Goal: Task Accomplishment & Management: Use online tool/utility

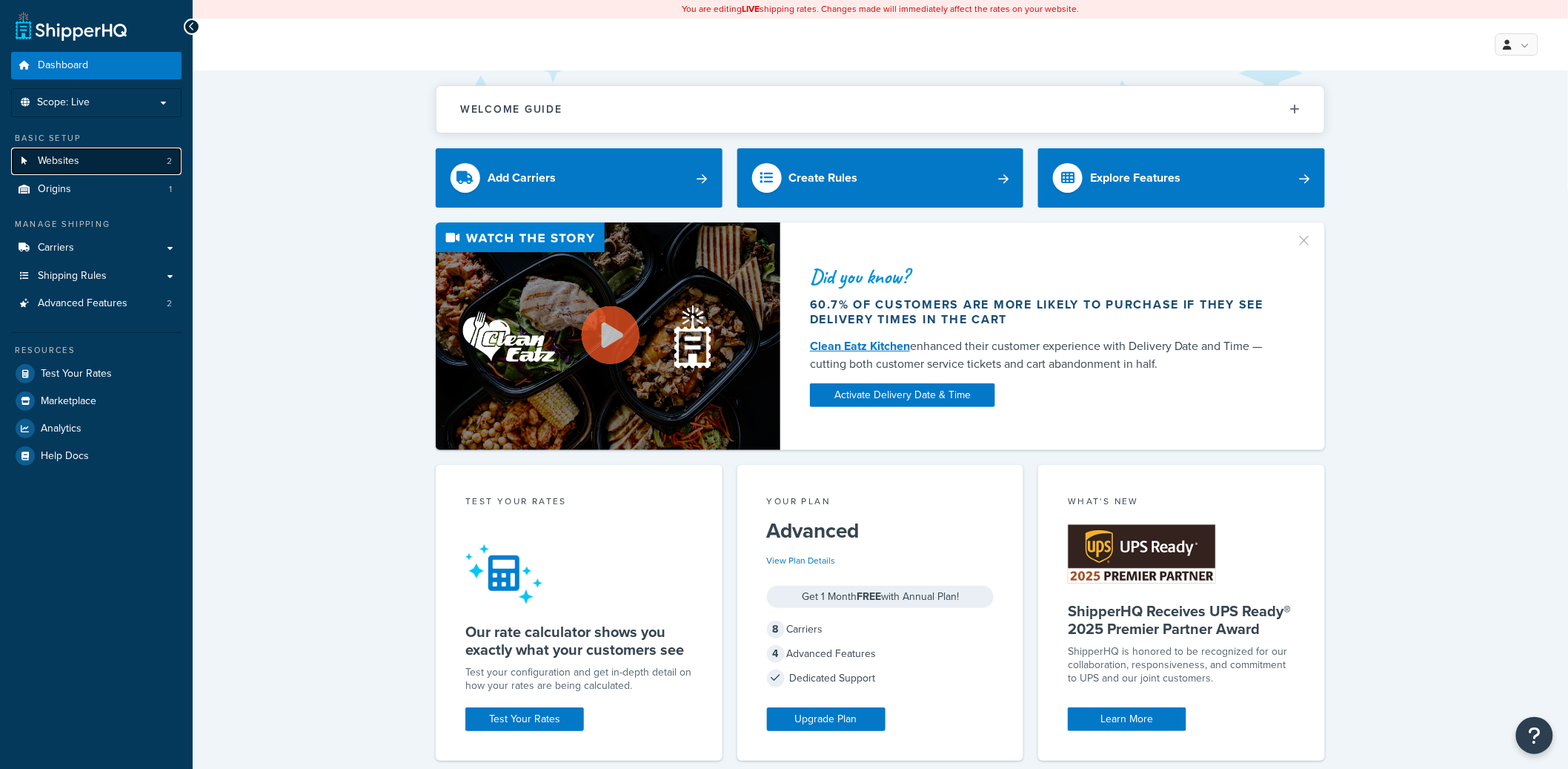
click at [101, 159] on link "Websites 2" at bounding box center [96, 161] width 170 height 28
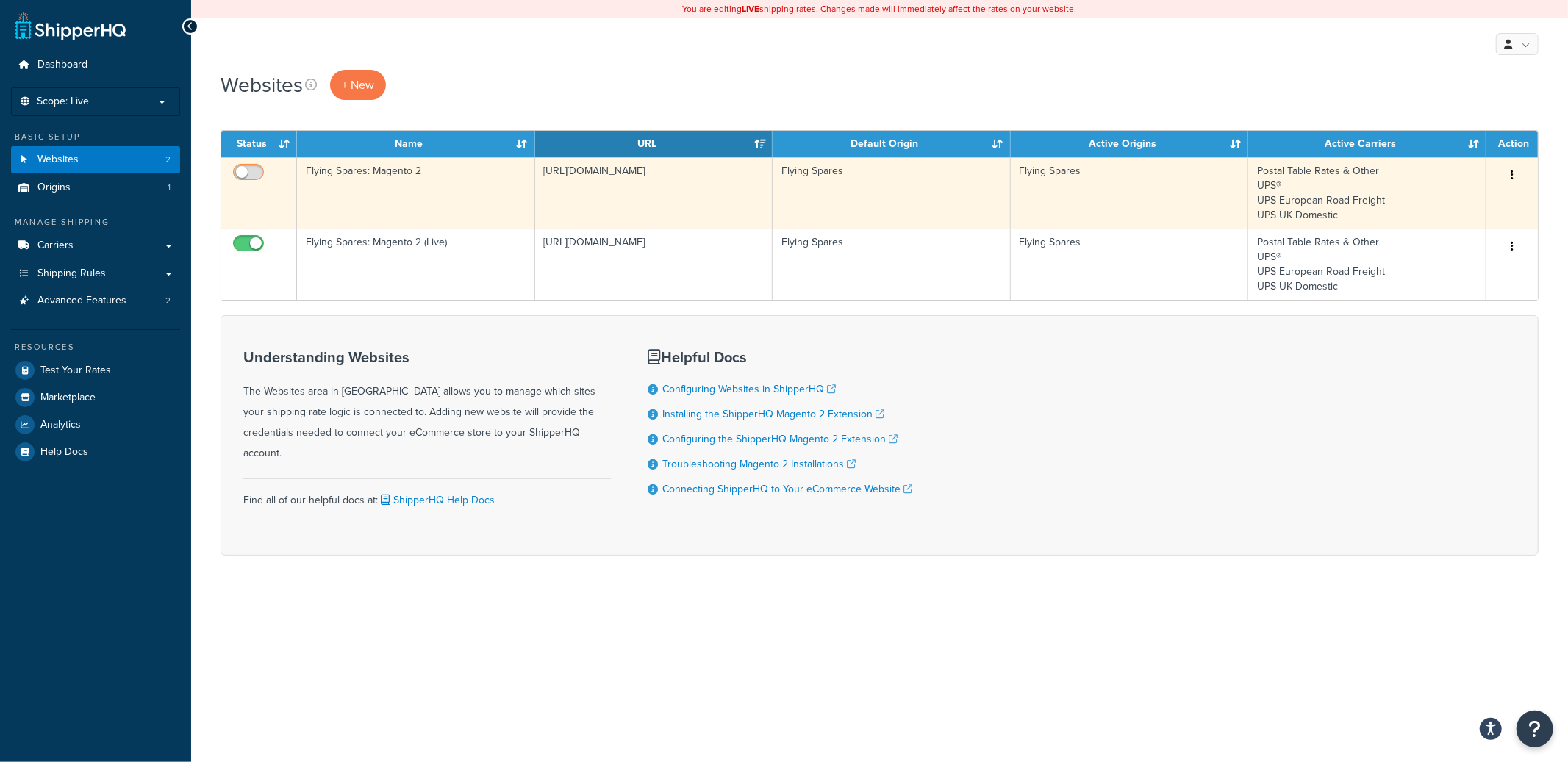
click at [259, 170] on input "checkbox" at bounding box center [250, 176] width 40 height 19
checkbox input "true"
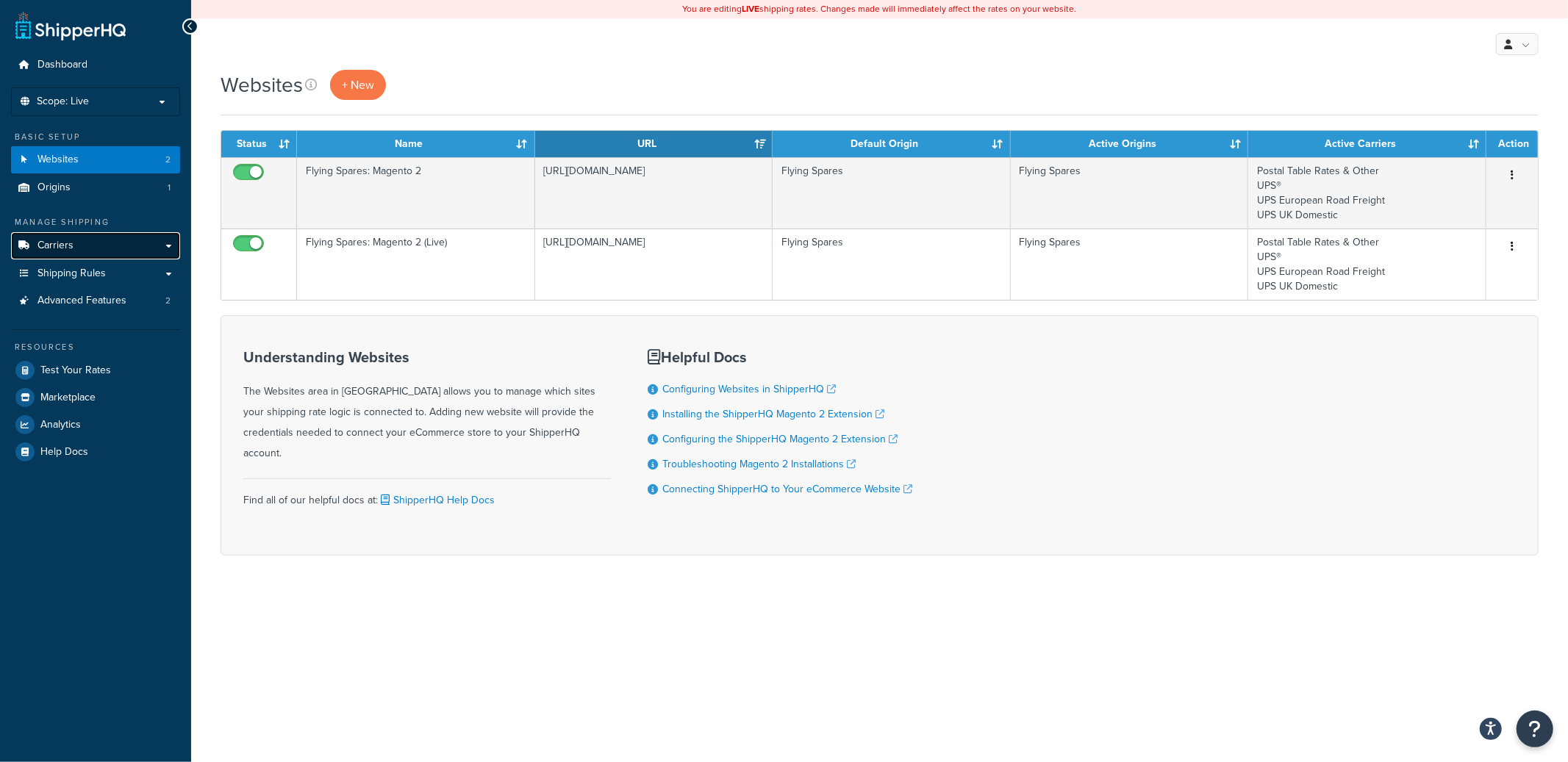
click at [79, 252] on link "Carriers" at bounding box center [95, 246] width 169 height 28
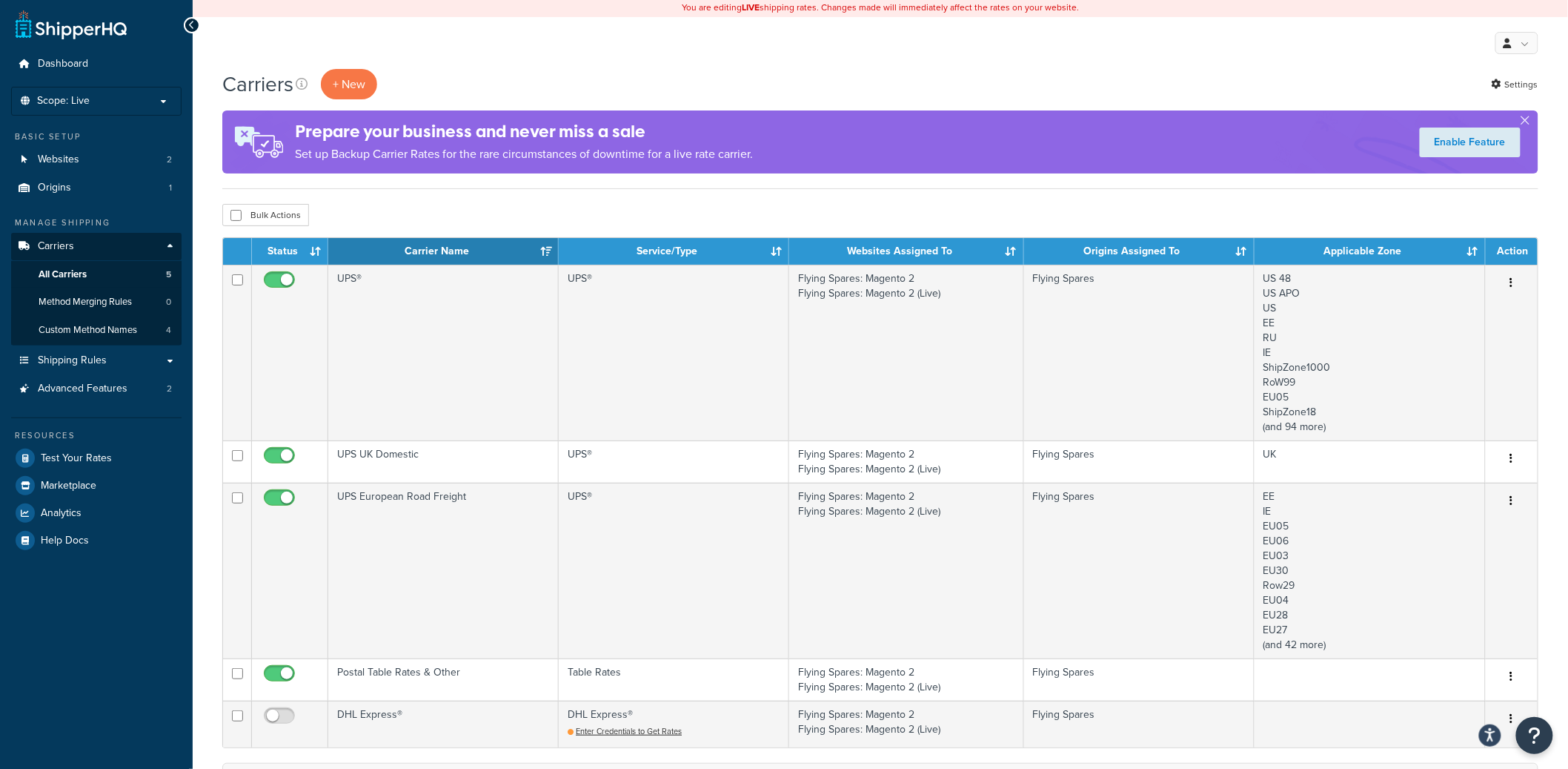
scroll to position [368, 0]
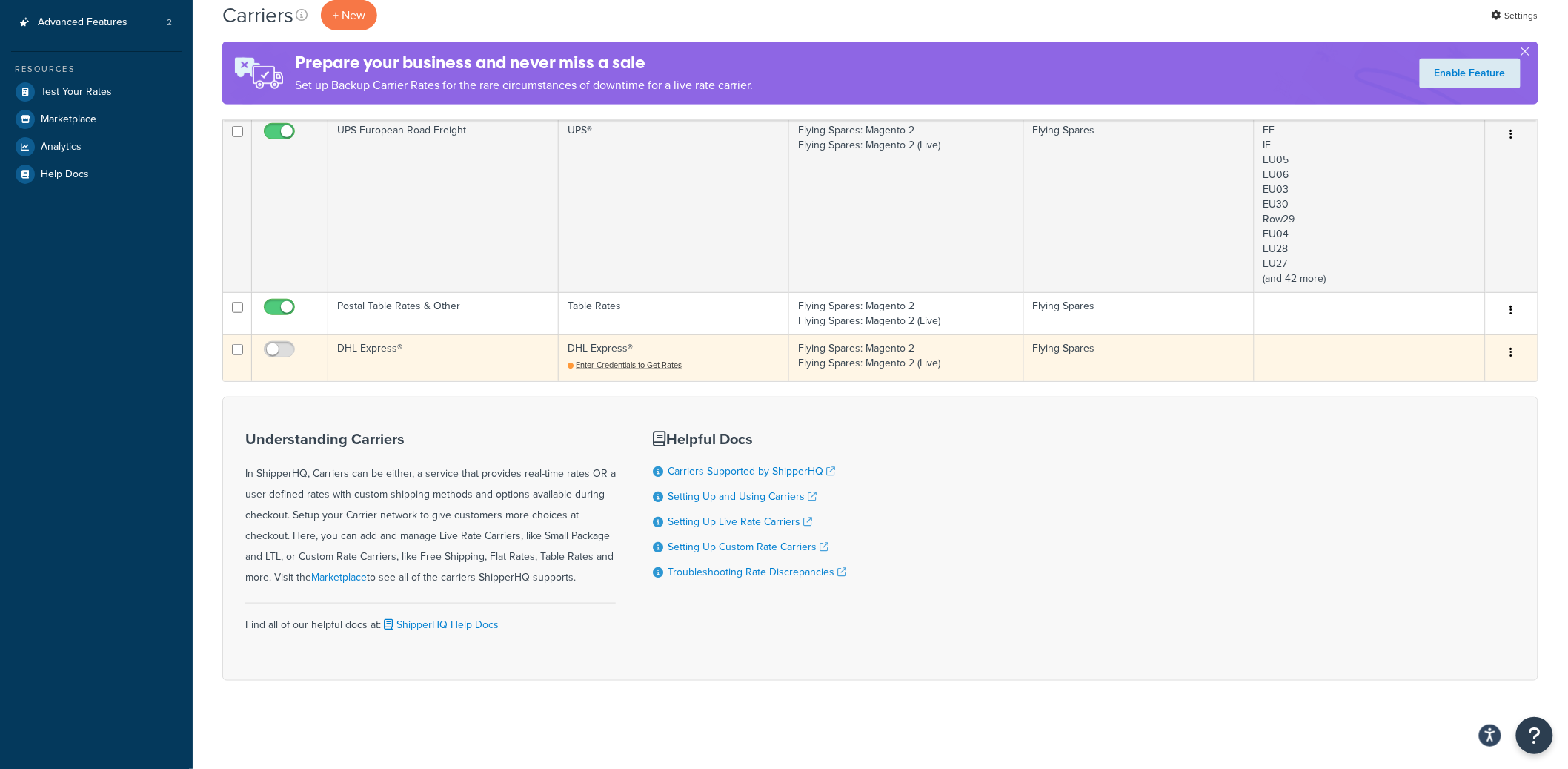
click at [407, 350] on td "DHL Express®" at bounding box center [444, 358] width 231 height 47
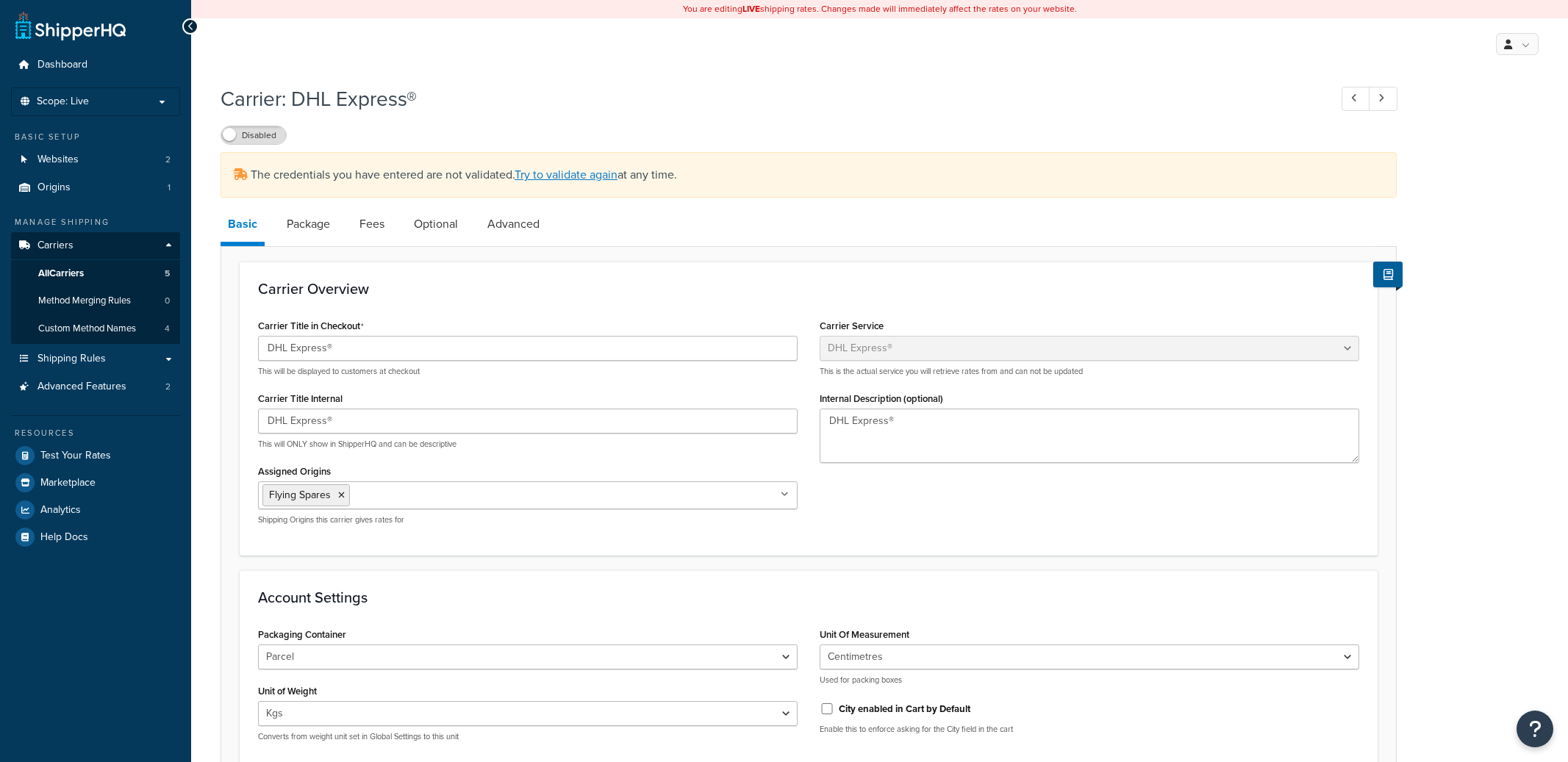
select select "dhl"
select select "kg"
select select "CM"
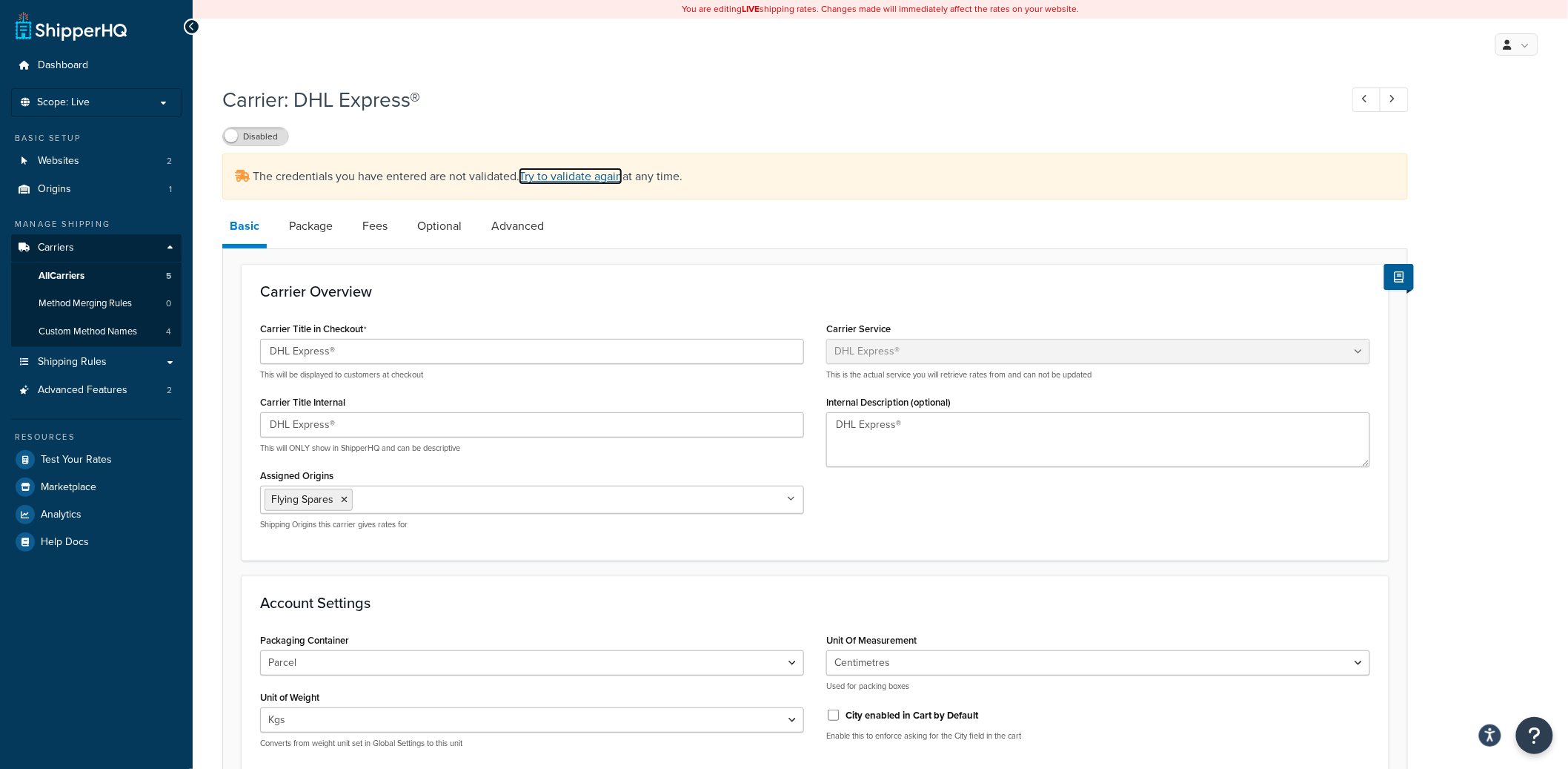
click at [554, 178] on link "Try to validate again" at bounding box center [570, 175] width 104 height 17
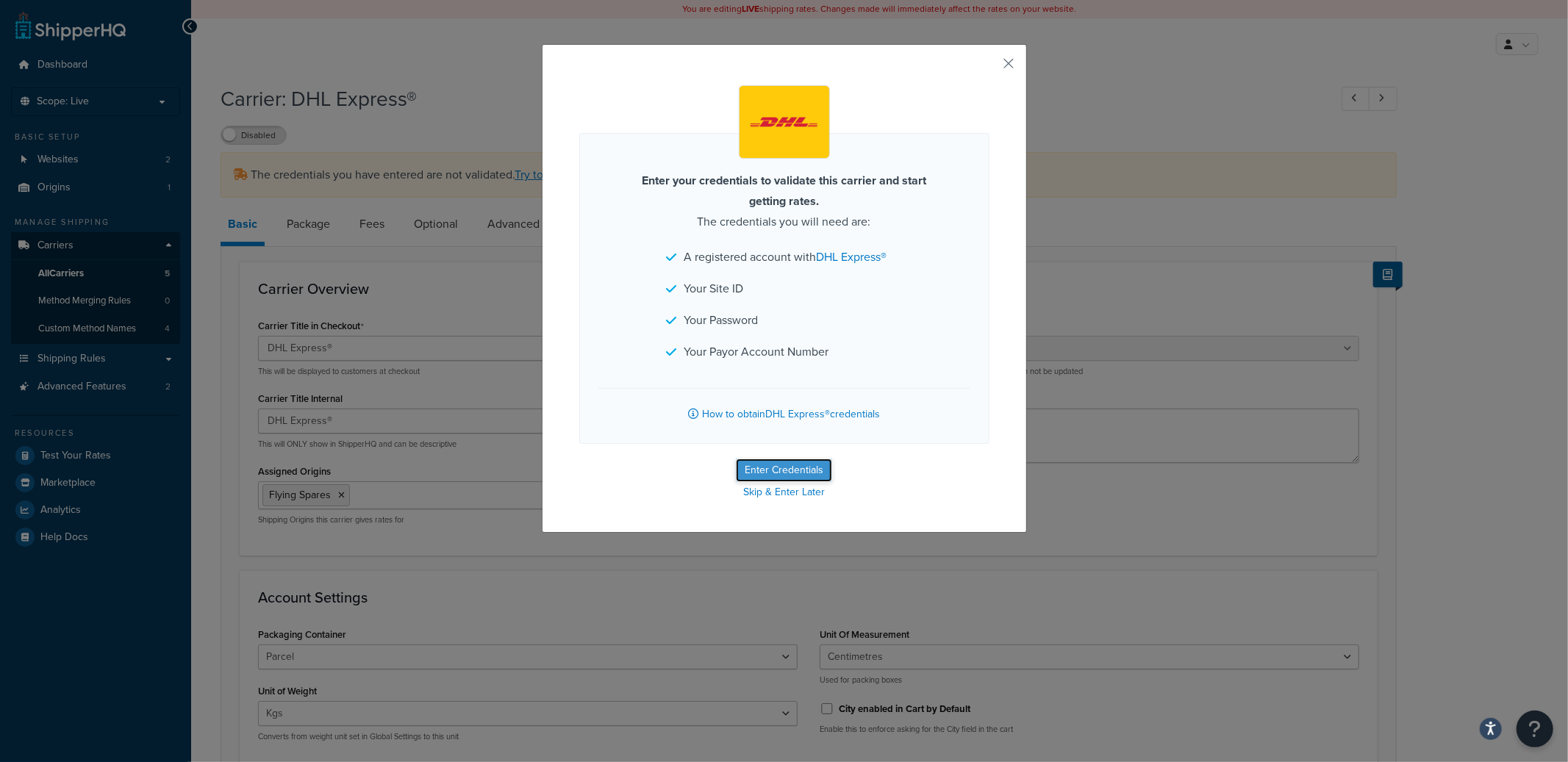
click at [778, 459] on button "Enter Credentials" at bounding box center [784, 471] width 97 height 24
select select "kg"
select select "CM"
select select "GB"
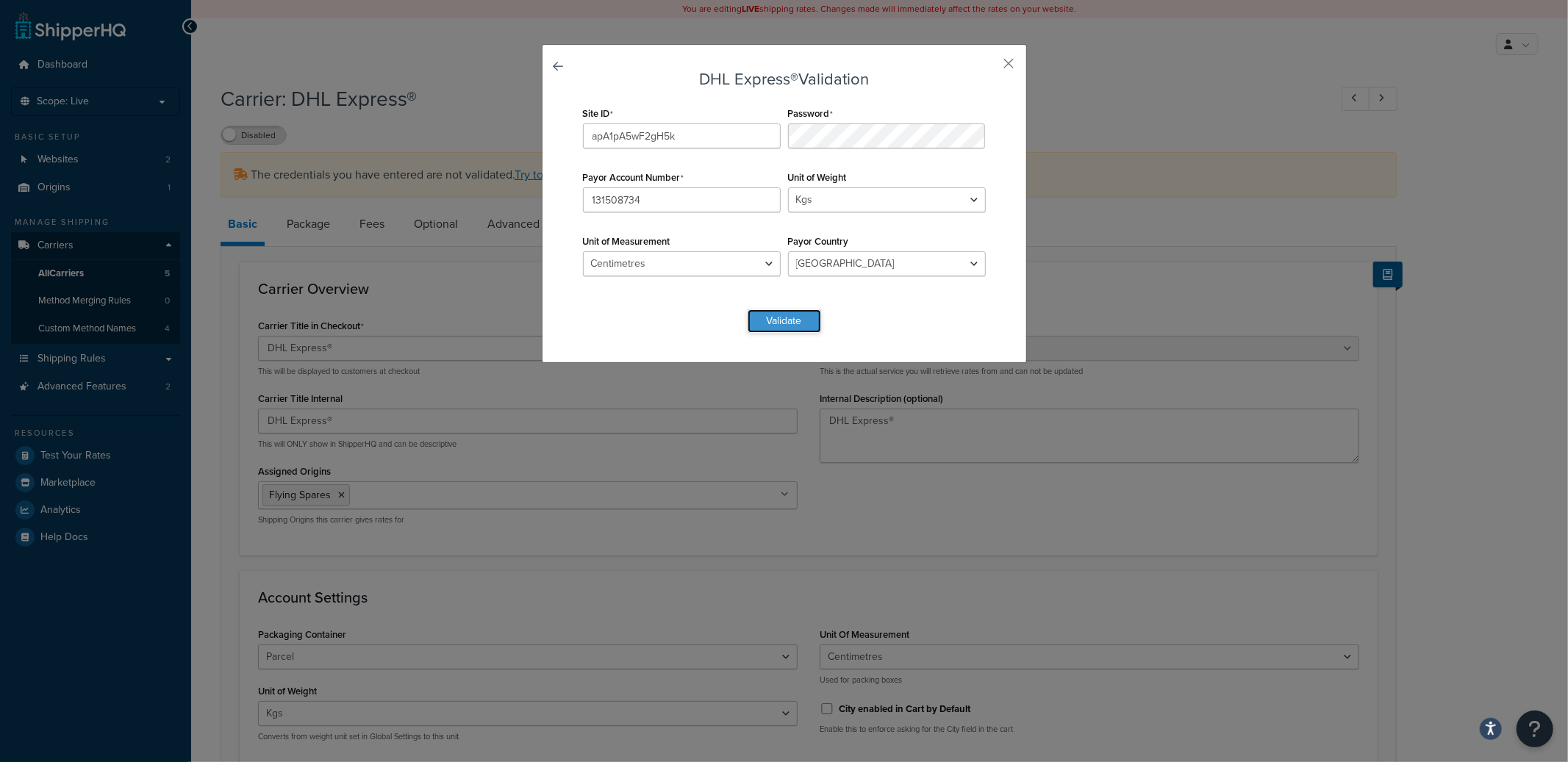
click at [789, 316] on button "Validate" at bounding box center [784, 321] width 73 height 24
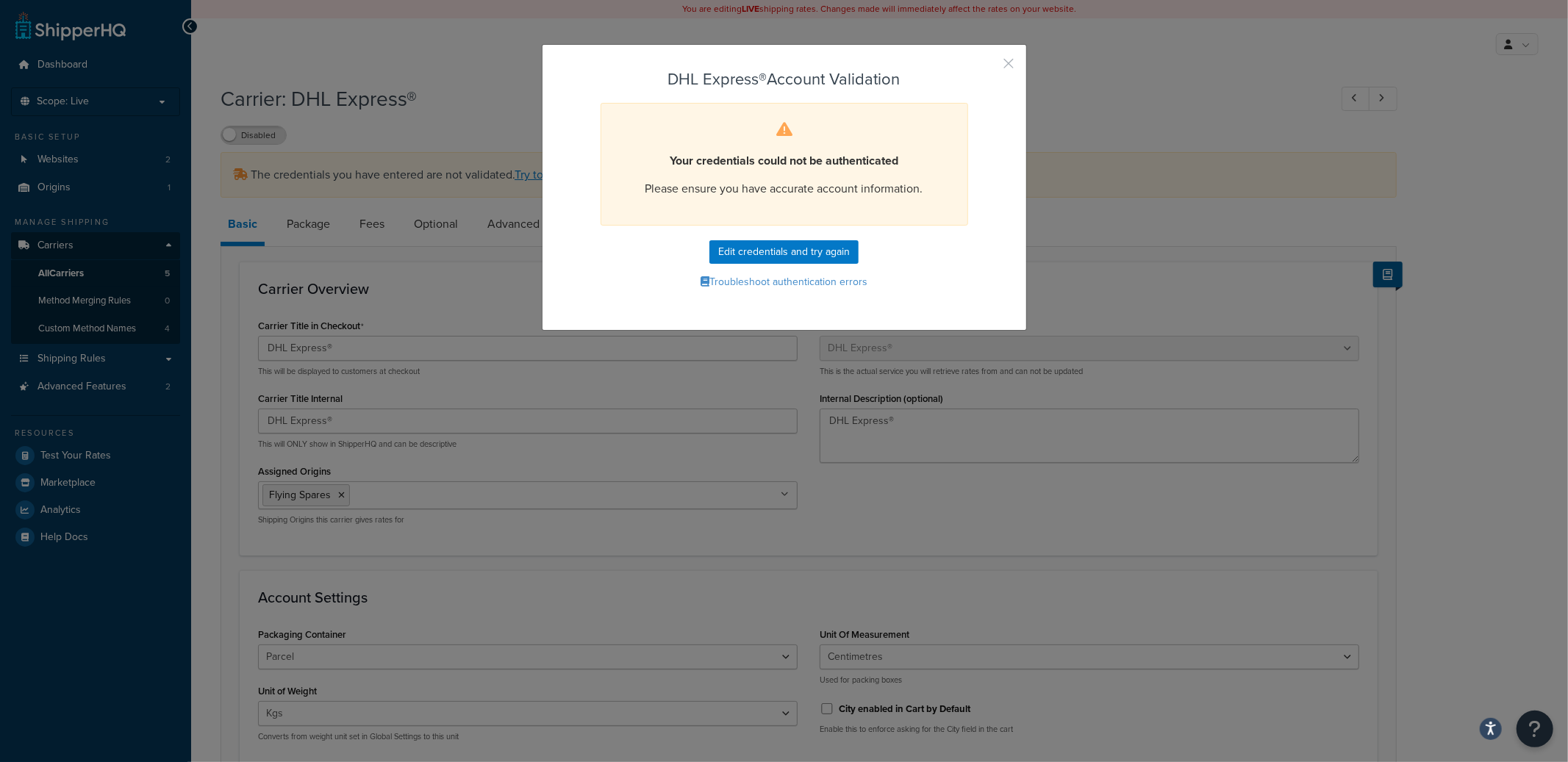
click at [989, 67] on button "button" at bounding box center [987, 69] width 4 height 4
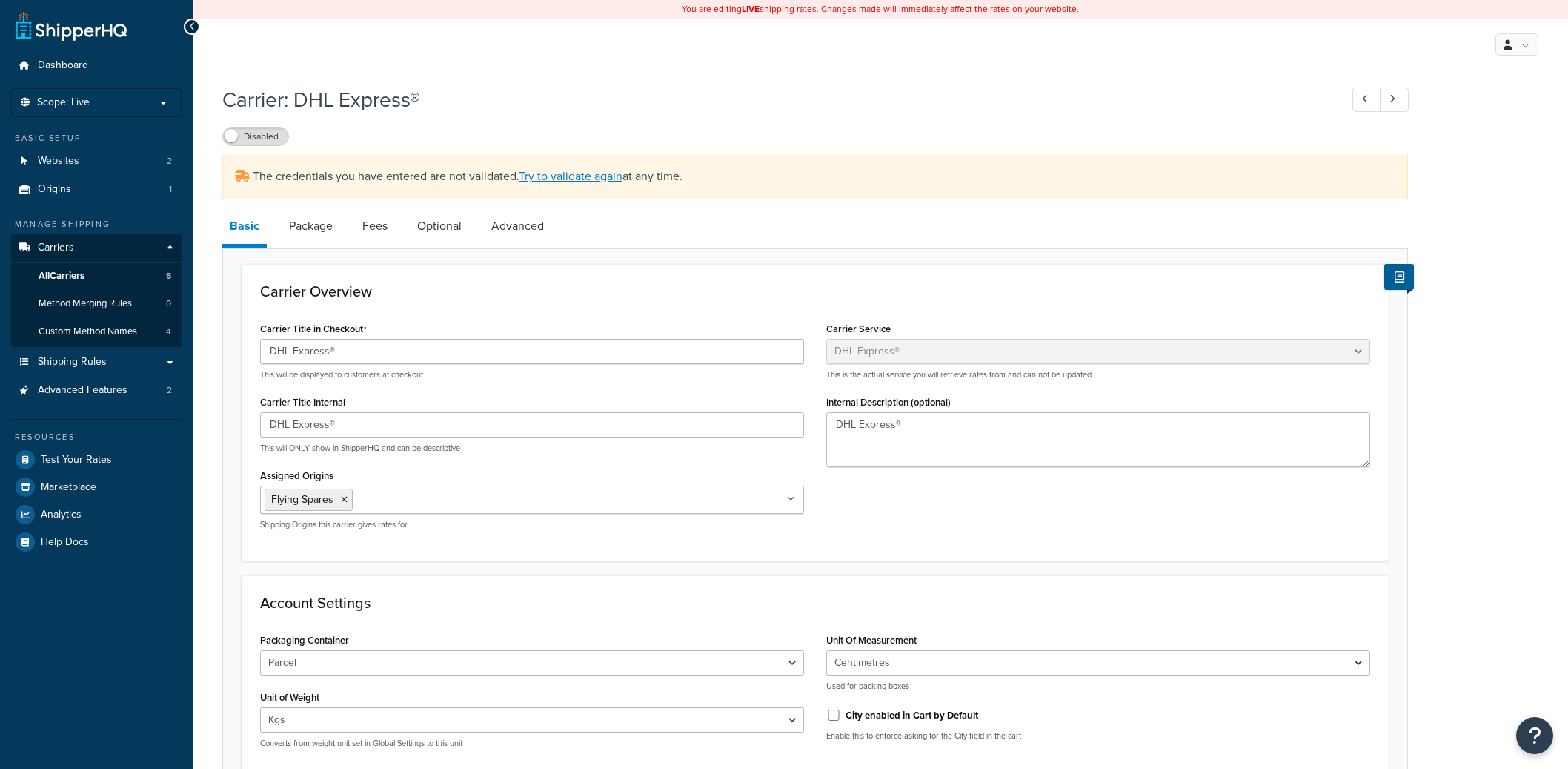
select select "dhl"
select select "kg"
select select "CM"
click at [139, 161] on link "Websites 2" at bounding box center [96, 161] width 170 height 28
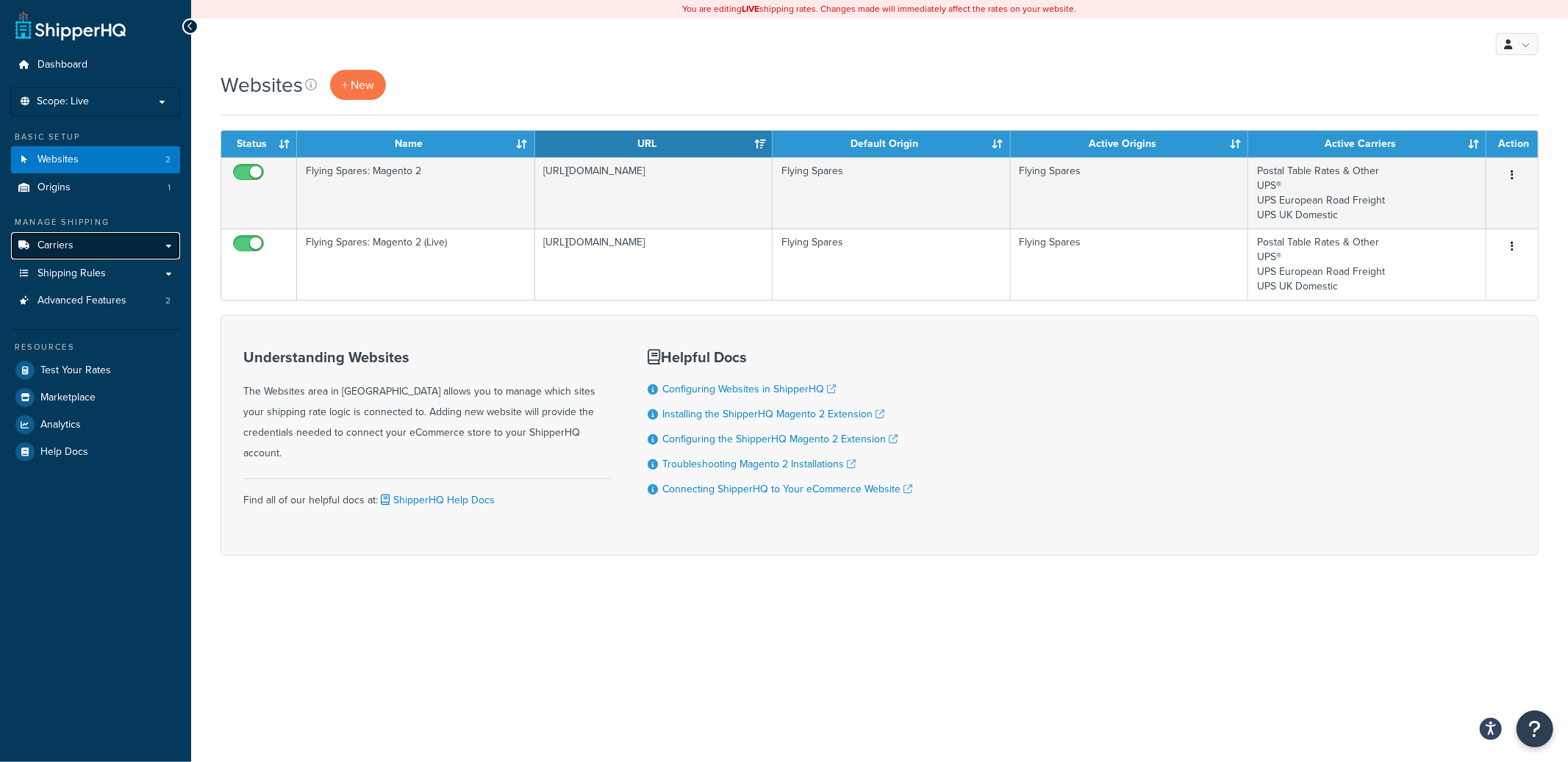
click at [149, 243] on link "Carriers" at bounding box center [95, 246] width 169 height 28
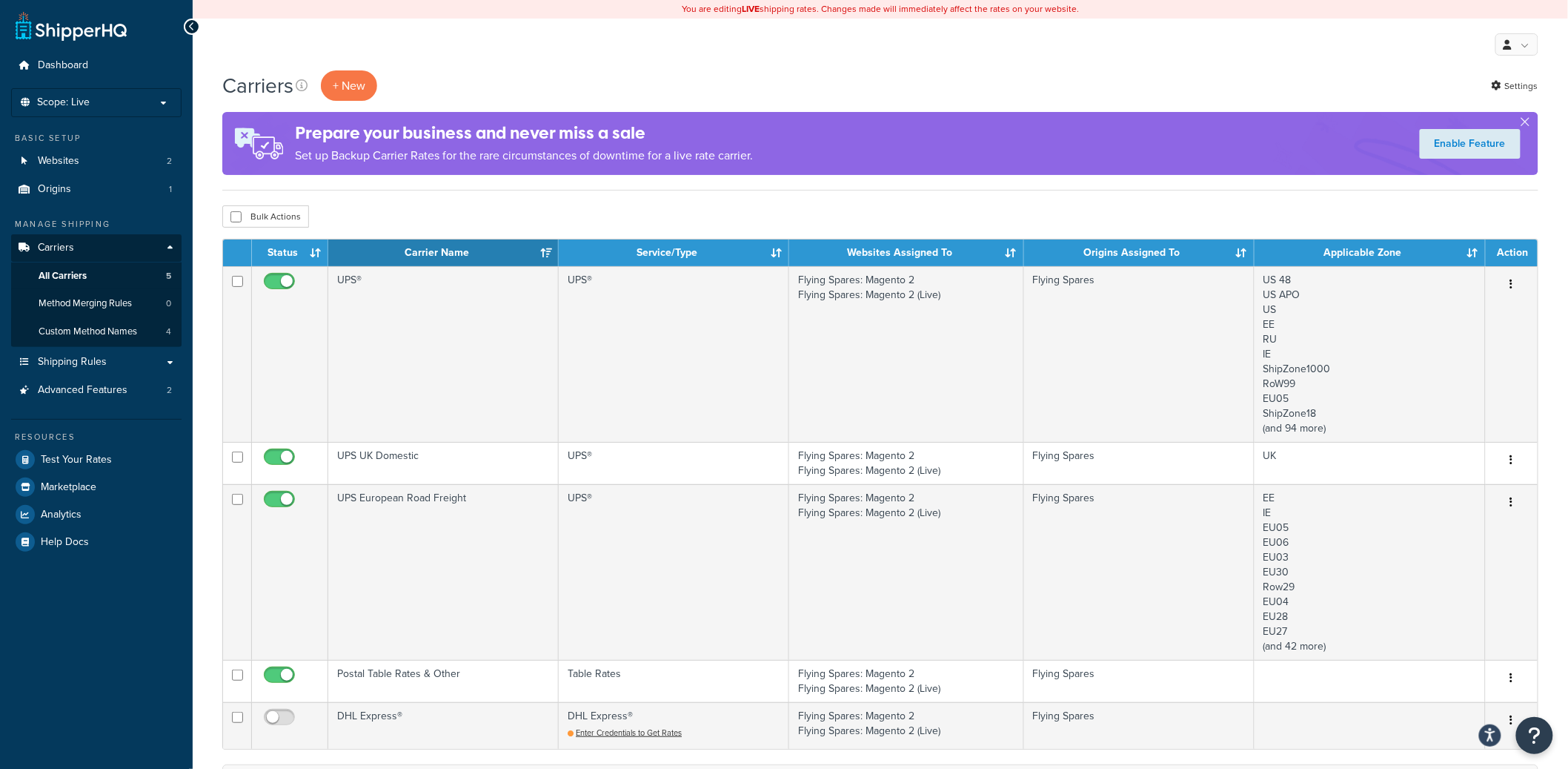
scroll to position [355, 0]
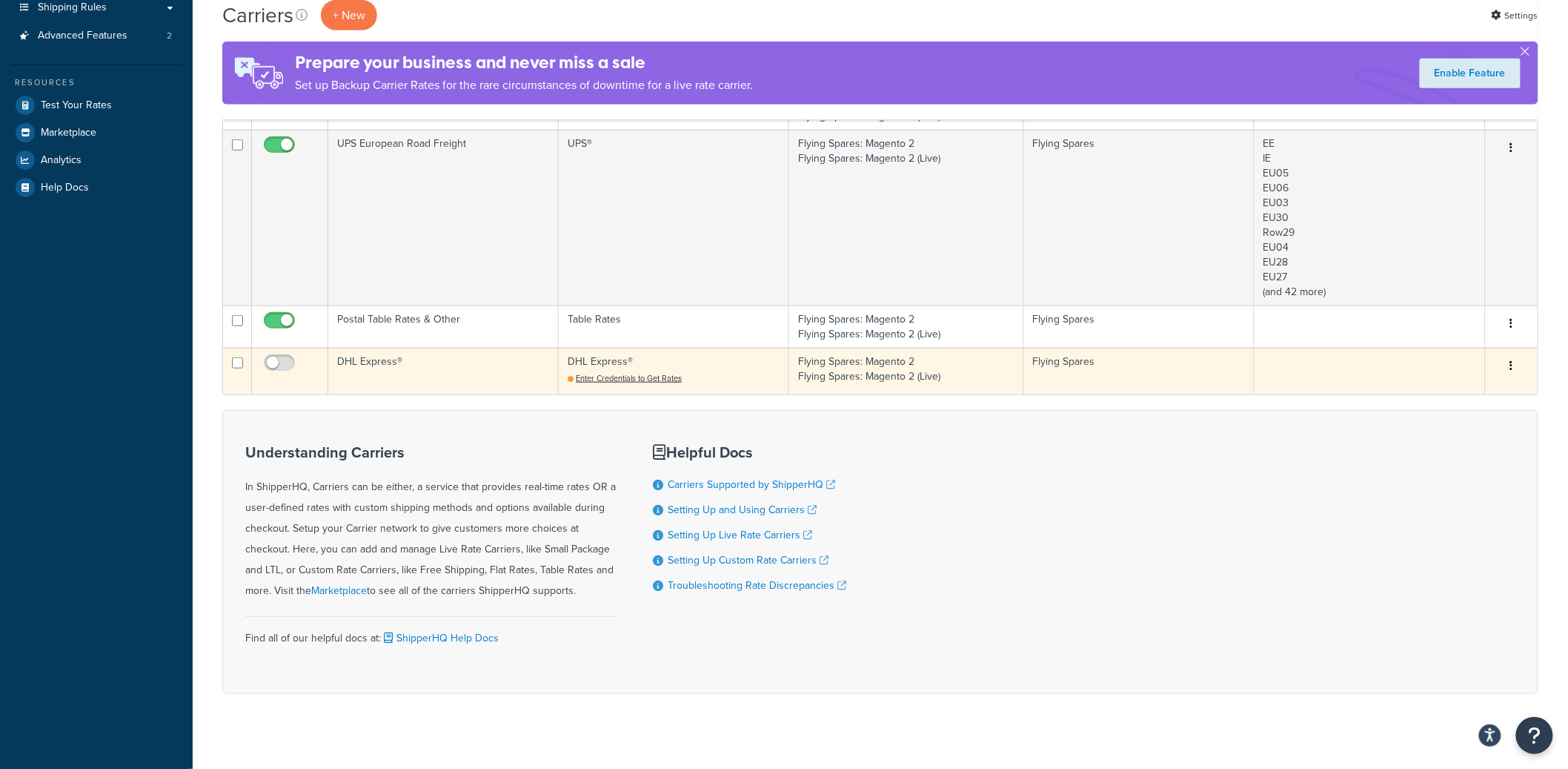
click at [455, 378] on td "DHL Express®" at bounding box center [444, 371] width 231 height 47
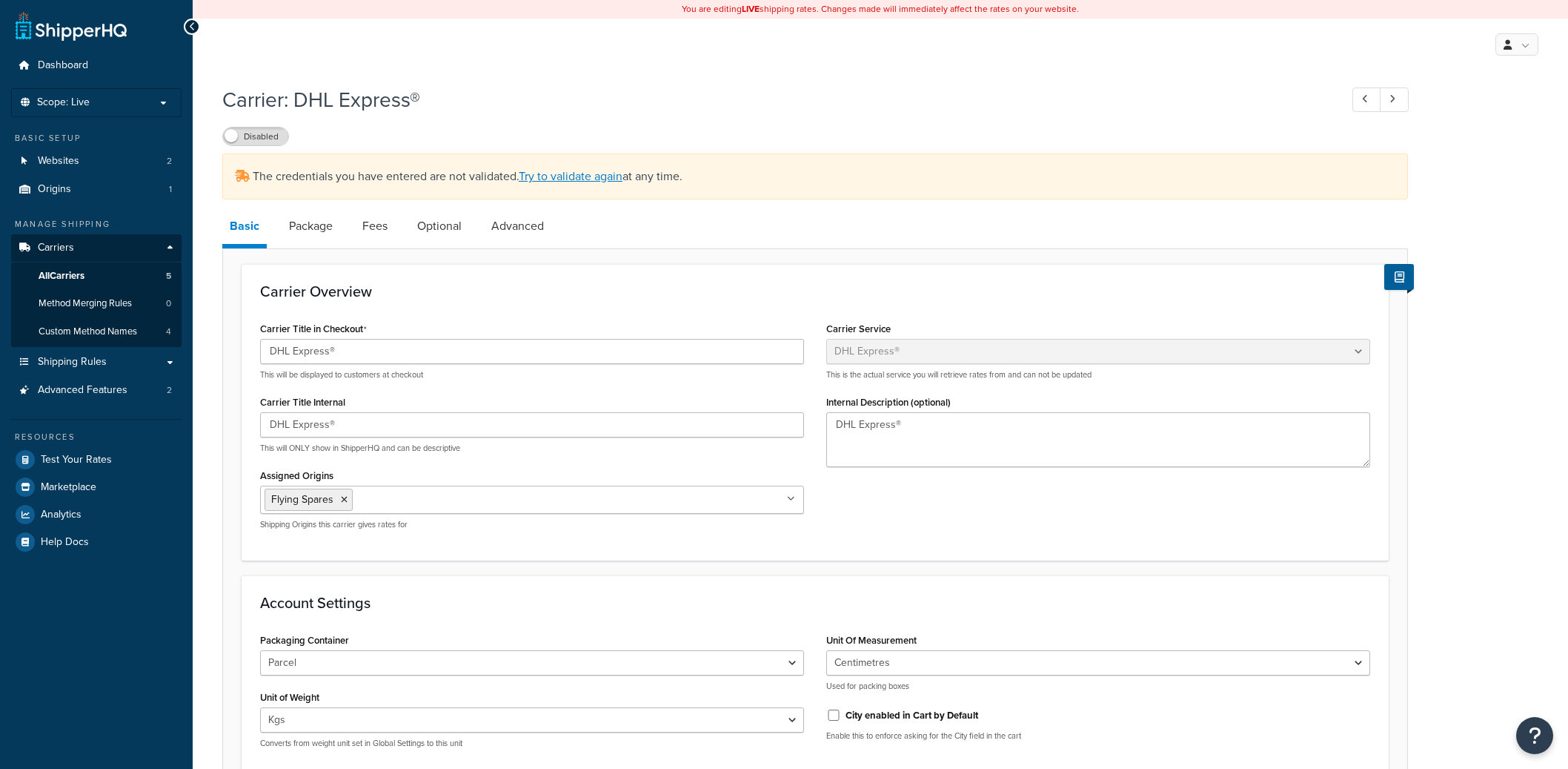
select select "dhl"
select select "kg"
select select "CM"
click at [263, 136] on label "Disabled" at bounding box center [256, 136] width 66 height 18
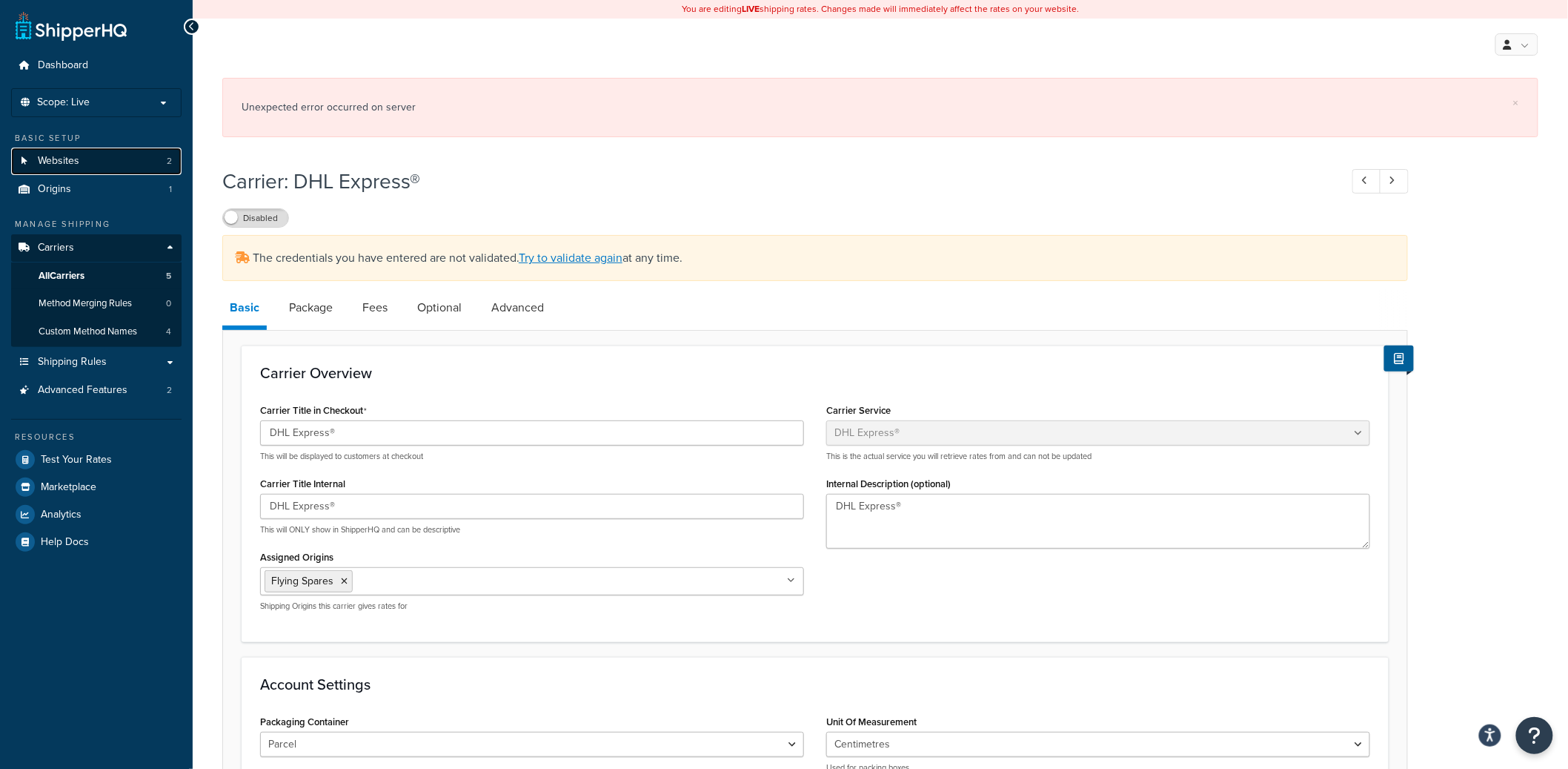
click at [150, 158] on link "Websites 2" at bounding box center [96, 161] width 170 height 28
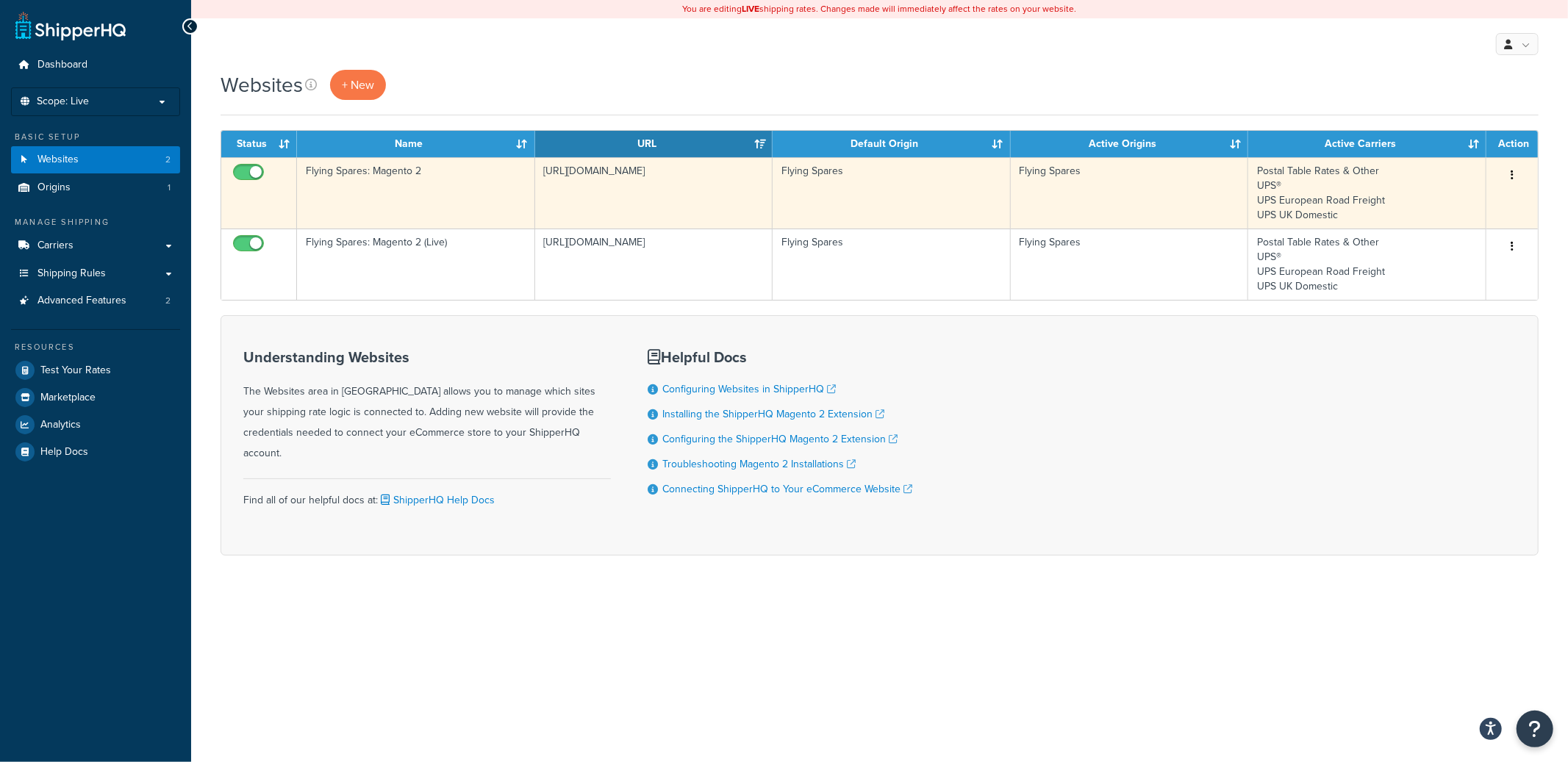
click at [249, 176] on input "checkbox" at bounding box center [250, 176] width 40 height 19
checkbox input "false"
click at [669, 206] on td "https://flyingspares.dev.magic42.co.uk/" at bounding box center [654, 192] width 238 height 71
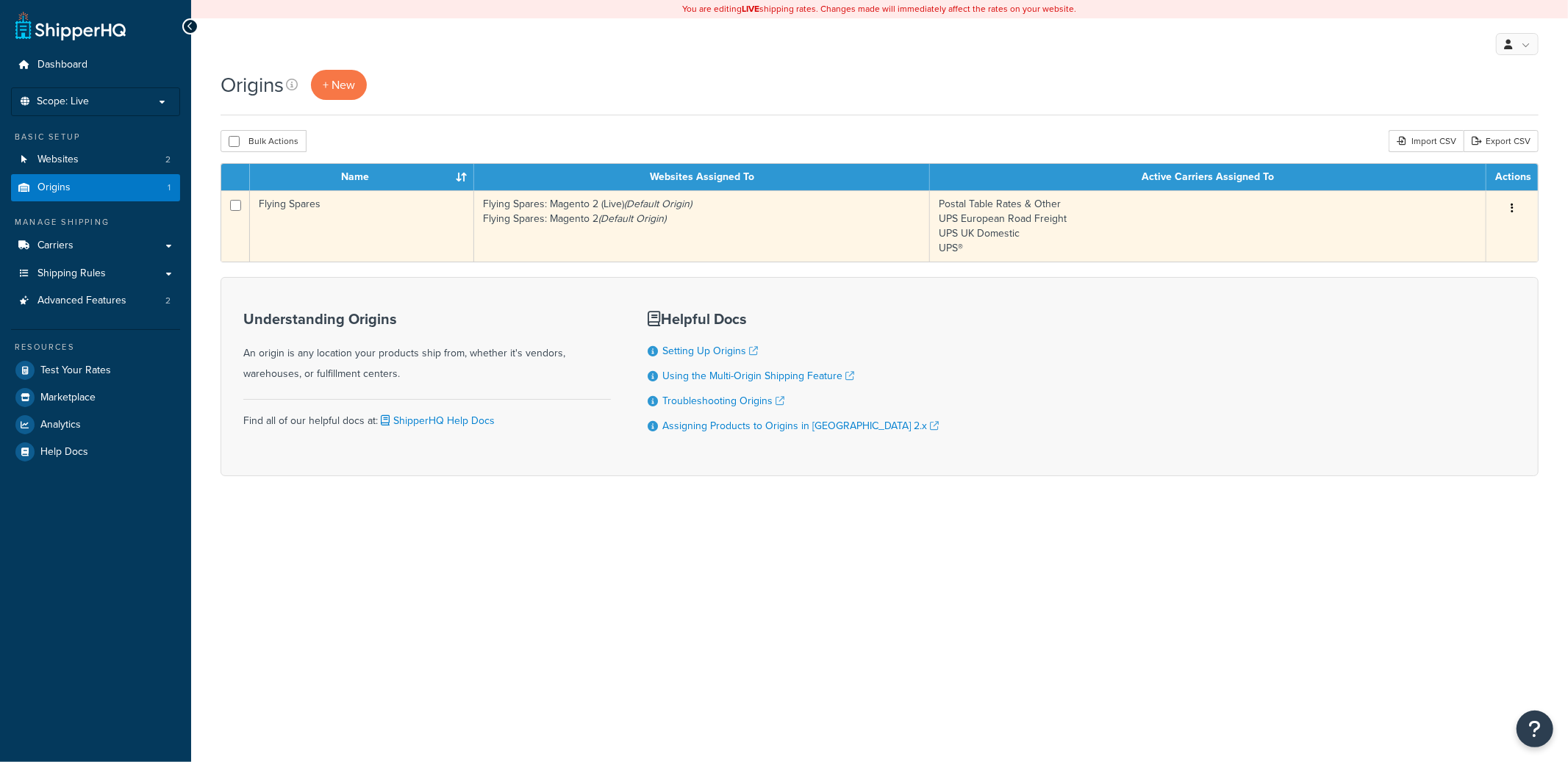
click at [407, 253] on td "Flying Spares" at bounding box center [361, 226] width 224 height 71
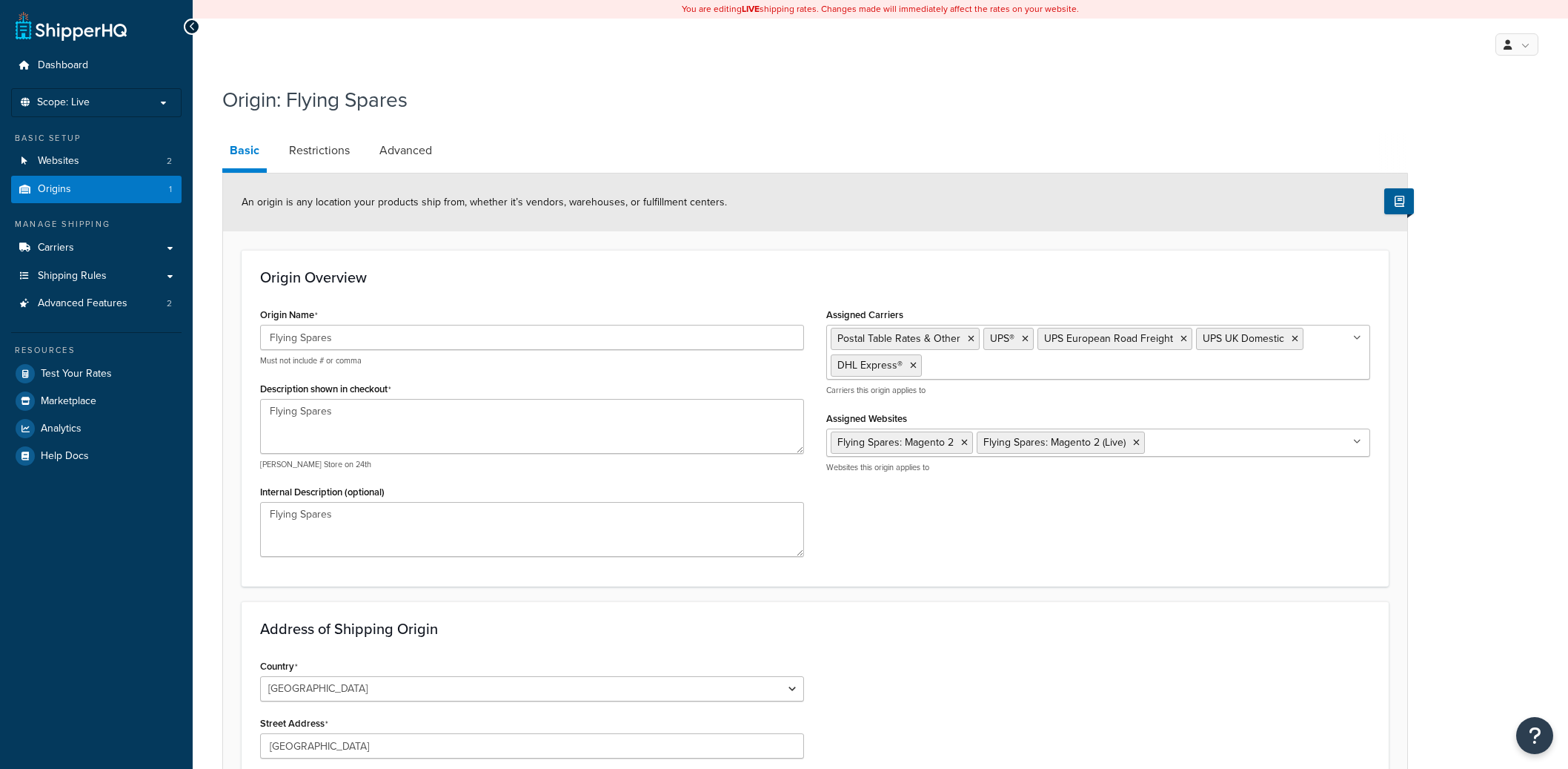
select select "1226"
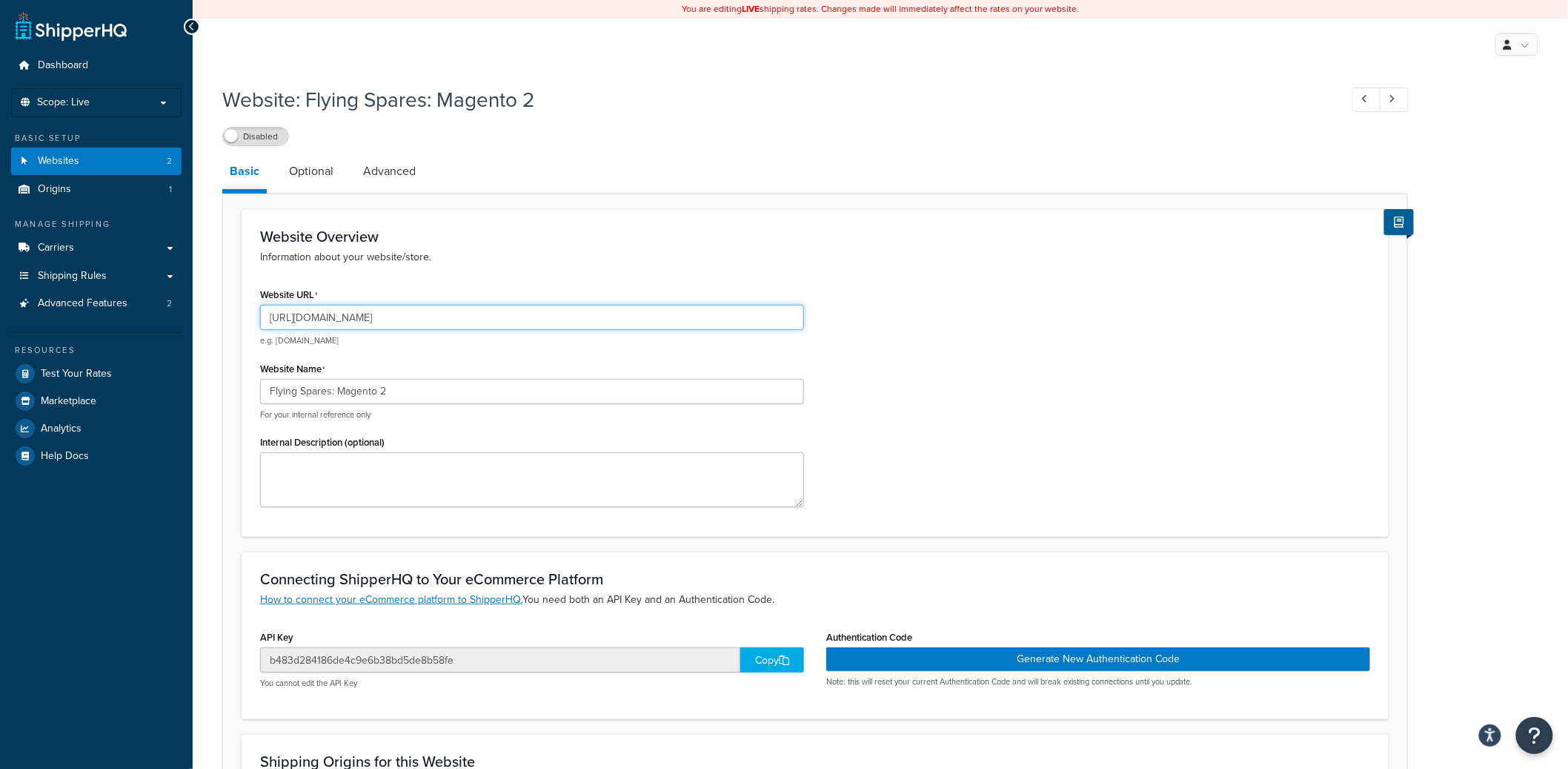
drag, startPoint x: 312, startPoint y: 320, endPoint x: 442, endPoint y: 324, distance: 130.1
click at [442, 324] on input "https://flyingspares.dev.magic42.co.uk/" at bounding box center [532, 317] width 544 height 25
click at [254, 140] on label "Disabled" at bounding box center [256, 136] width 66 height 18
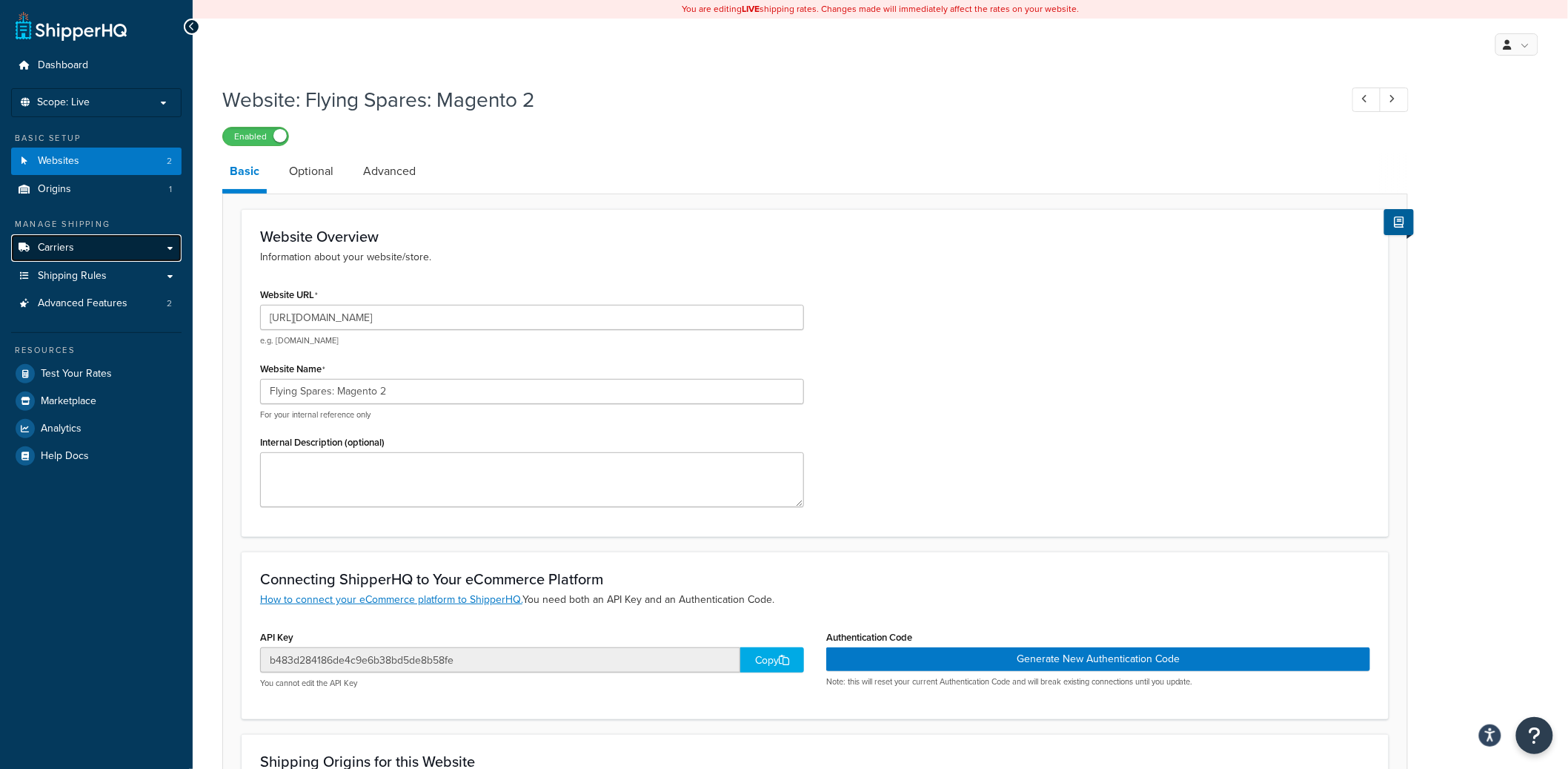
click at [121, 251] on link "Carriers" at bounding box center [96, 248] width 170 height 28
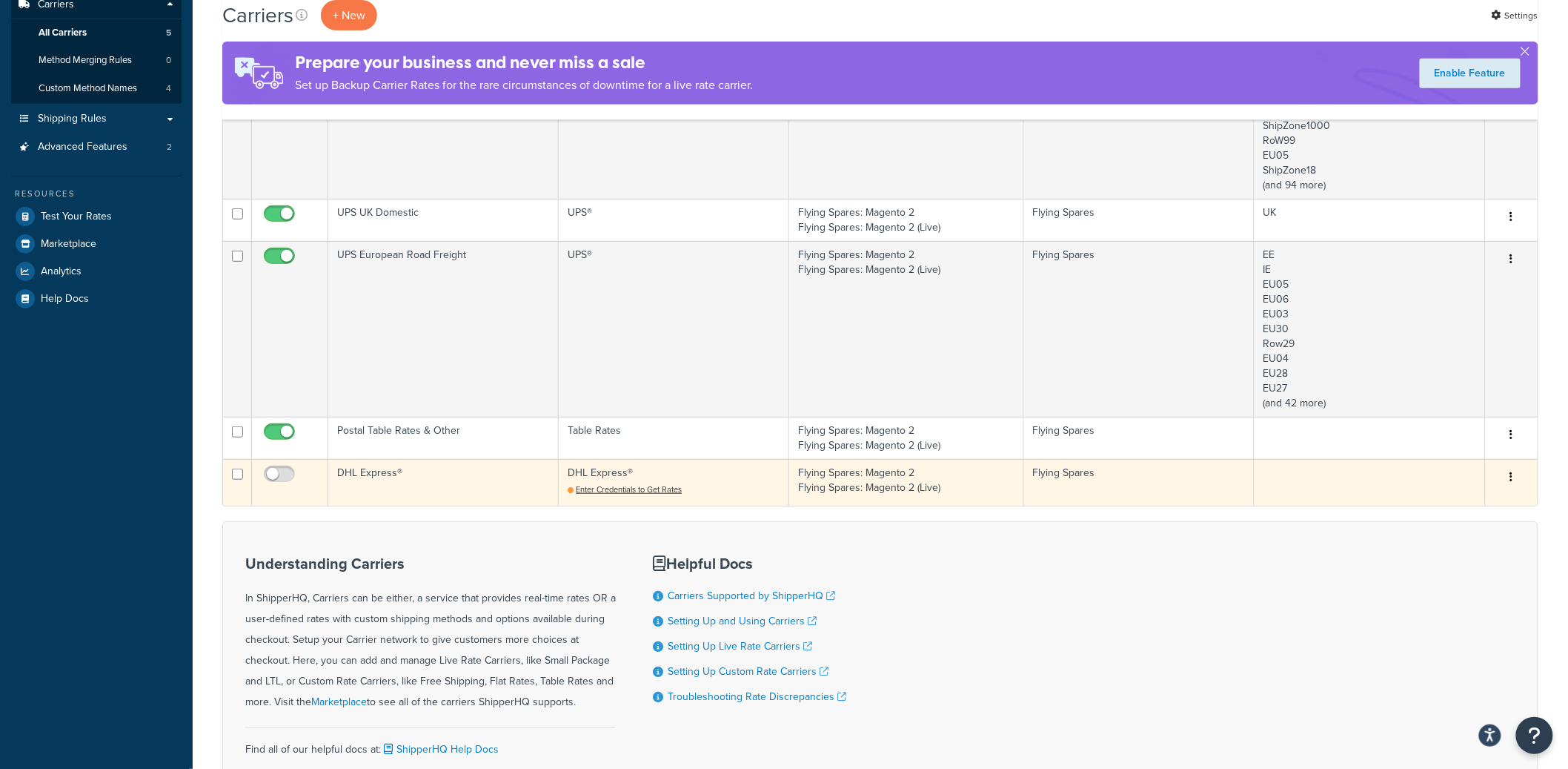
click at [454, 483] on td "DHL Express®" at bounding box center [444, 482] width 231 height 47
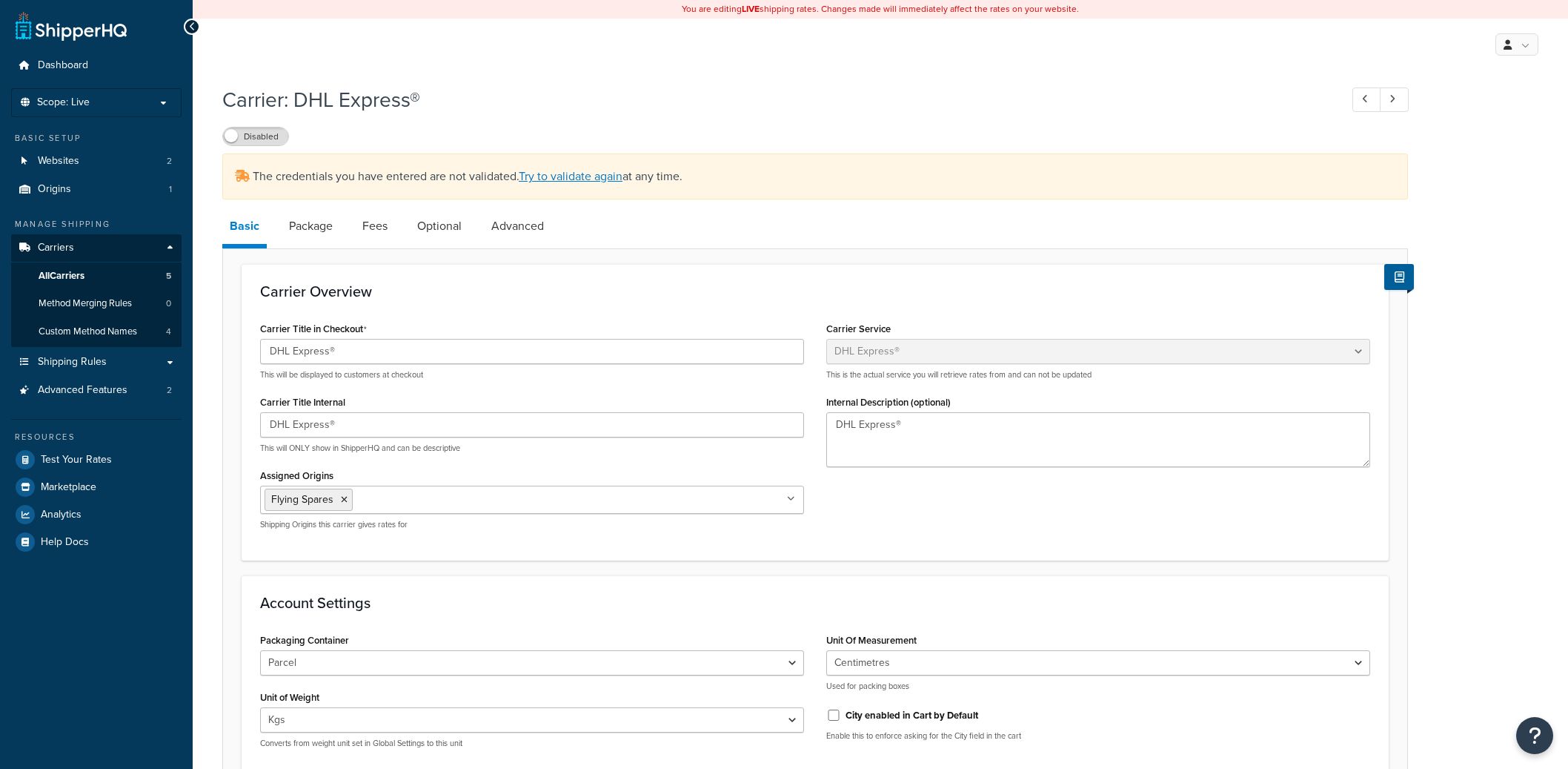
select select "dhl"
select select "kg"
select select "CM"
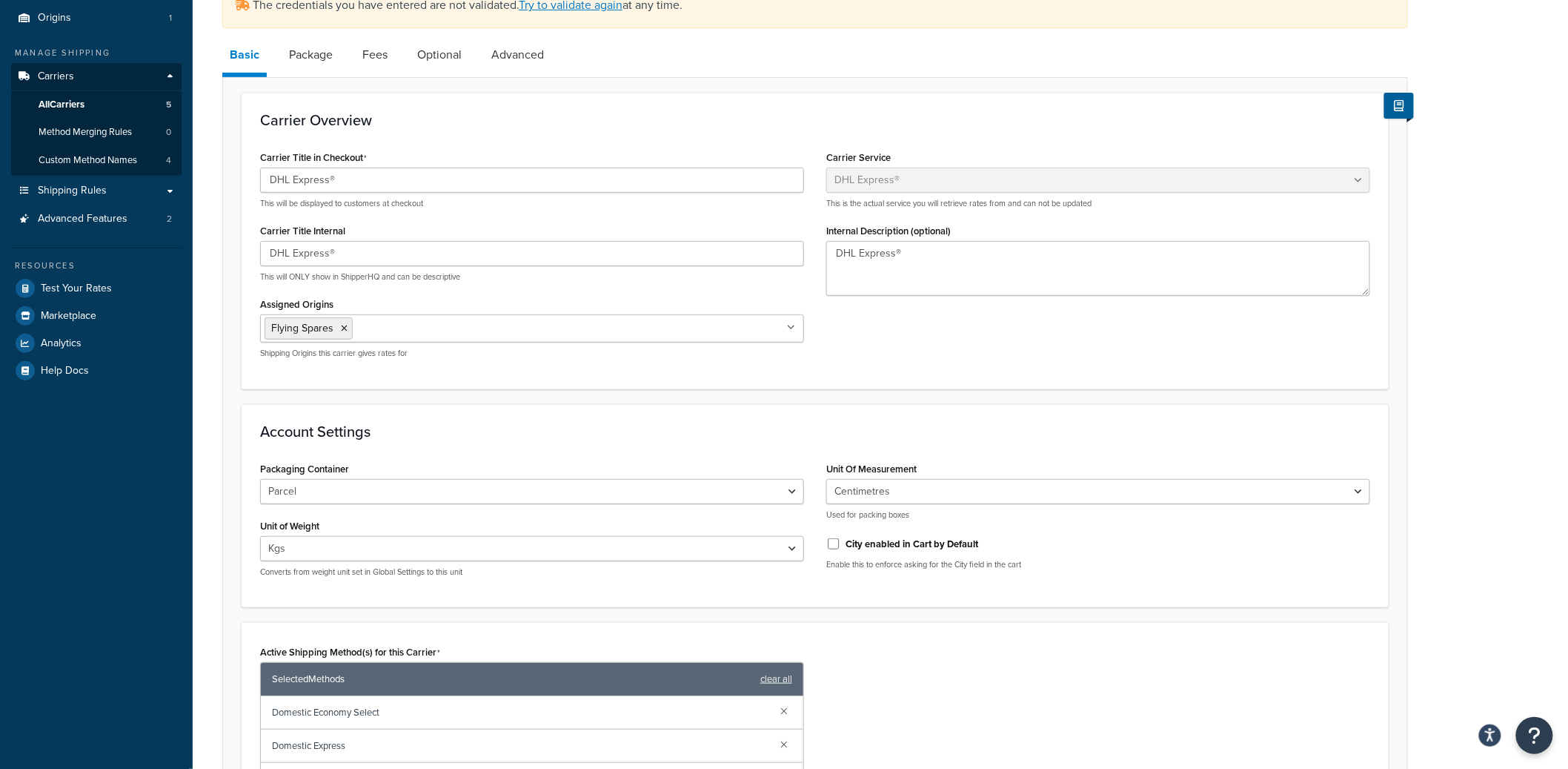
scroll to position [172, 0]
click at [466, 330] on input "Assigned Origins" at bounding box center [422, 327] width 131 height 16
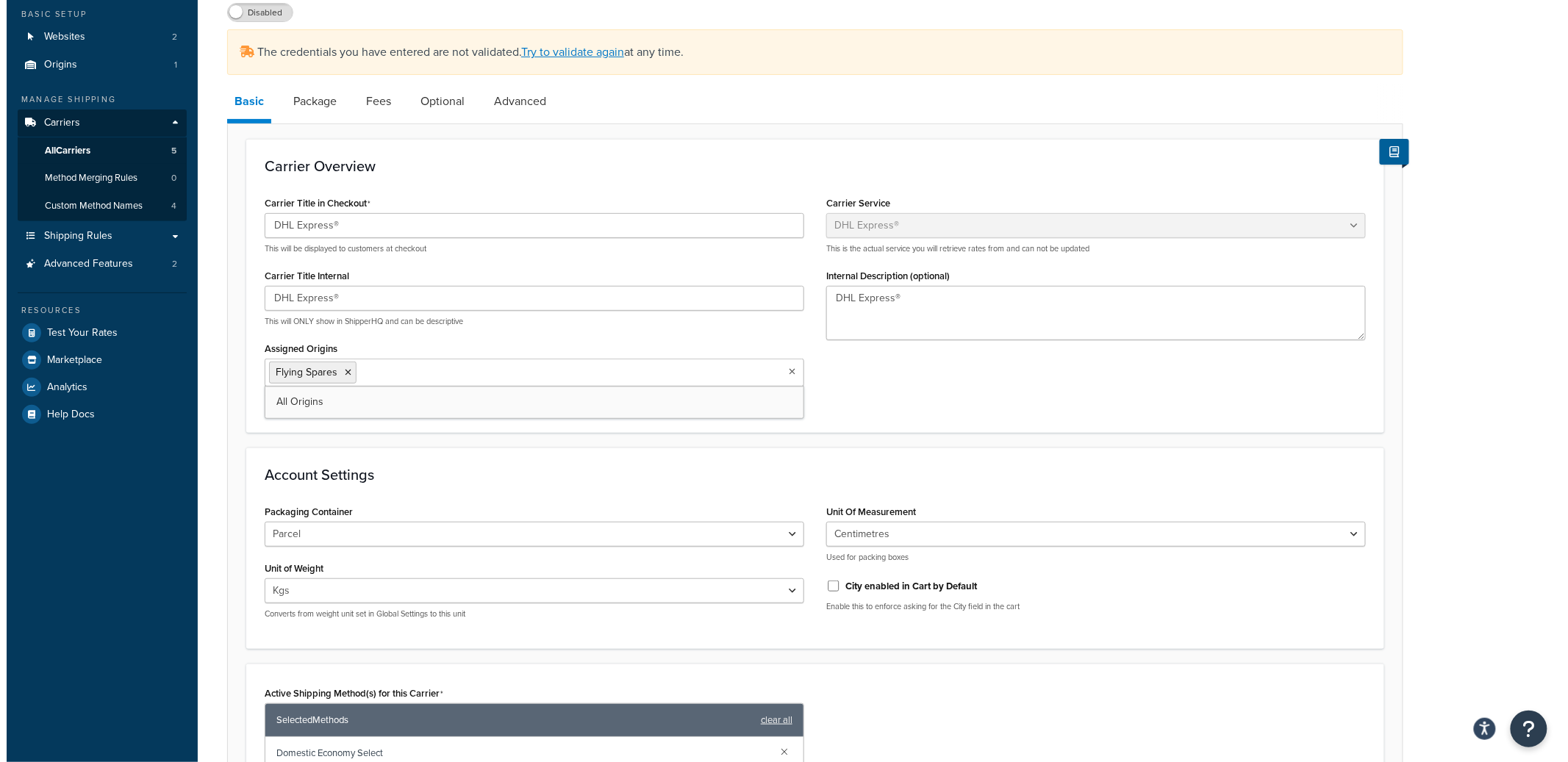
scroll to position [0, 0]
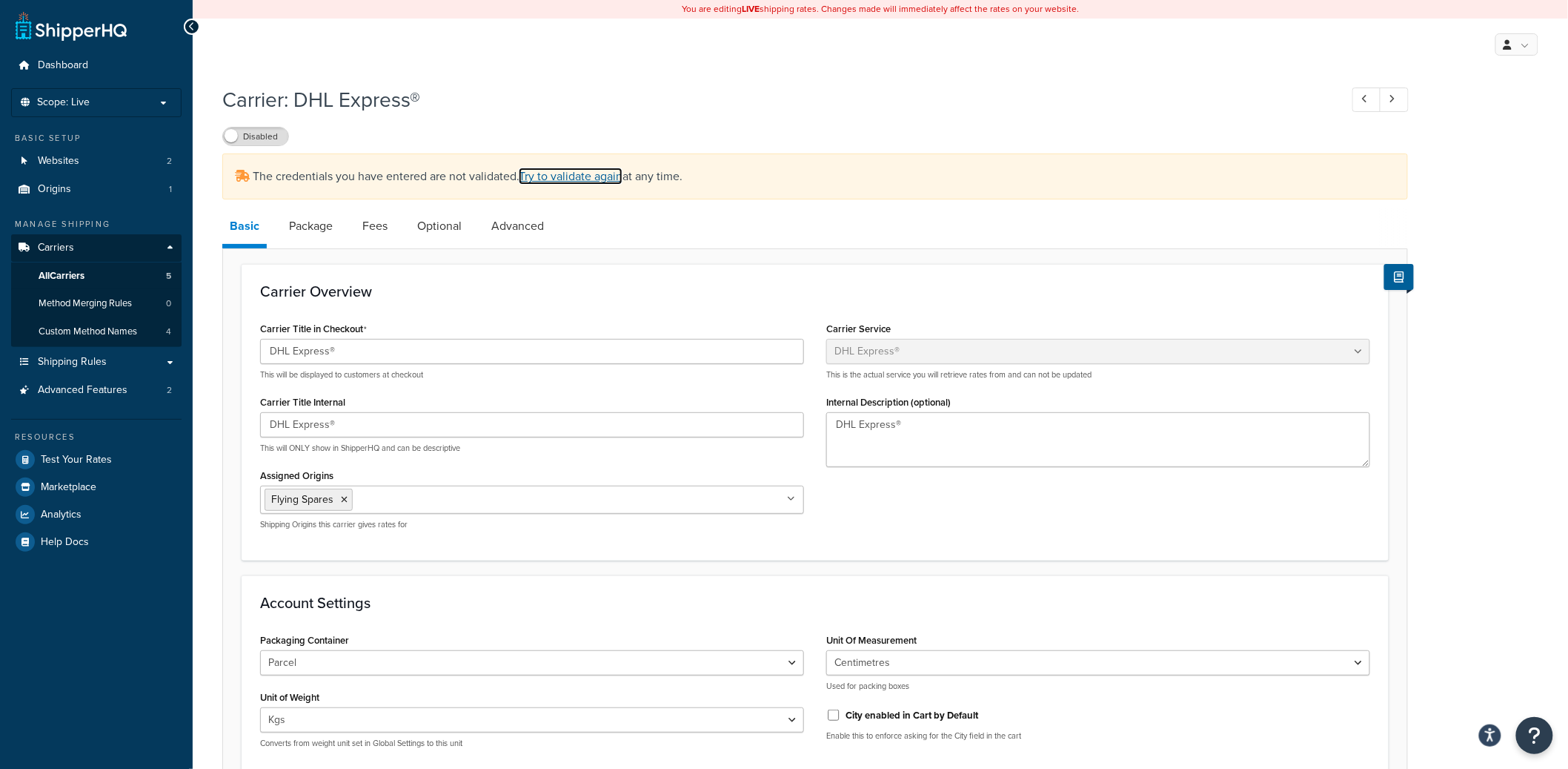
click at [563, 177] on link "Try to validate again" at bounding box center [570, 175] width 104 height 17
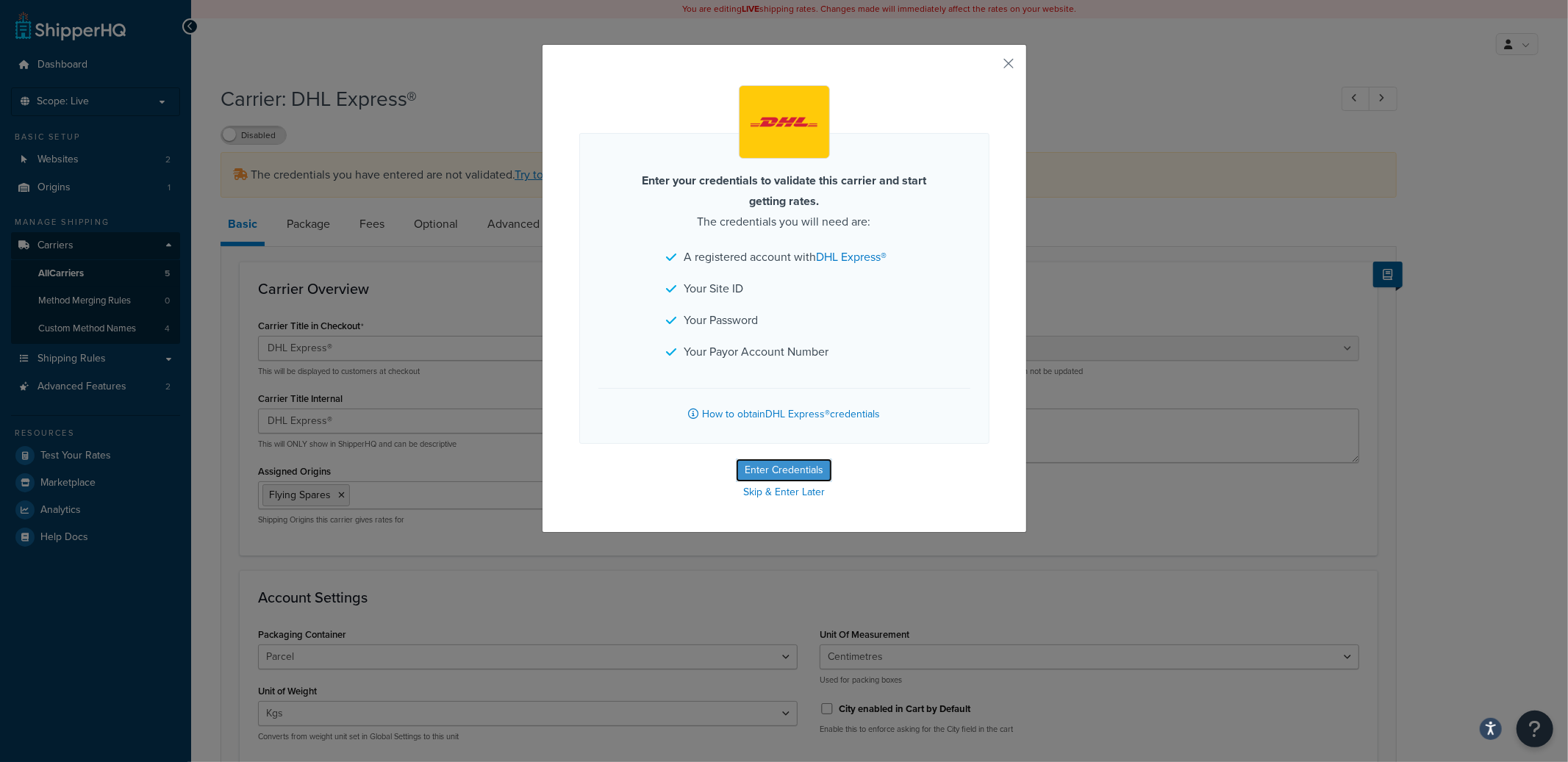
click at [801, 467] on button "Enter Credentials" at bounding box center [784, 471] width 97 height 24
select select "kg"
select select "CM"
select select "GB"
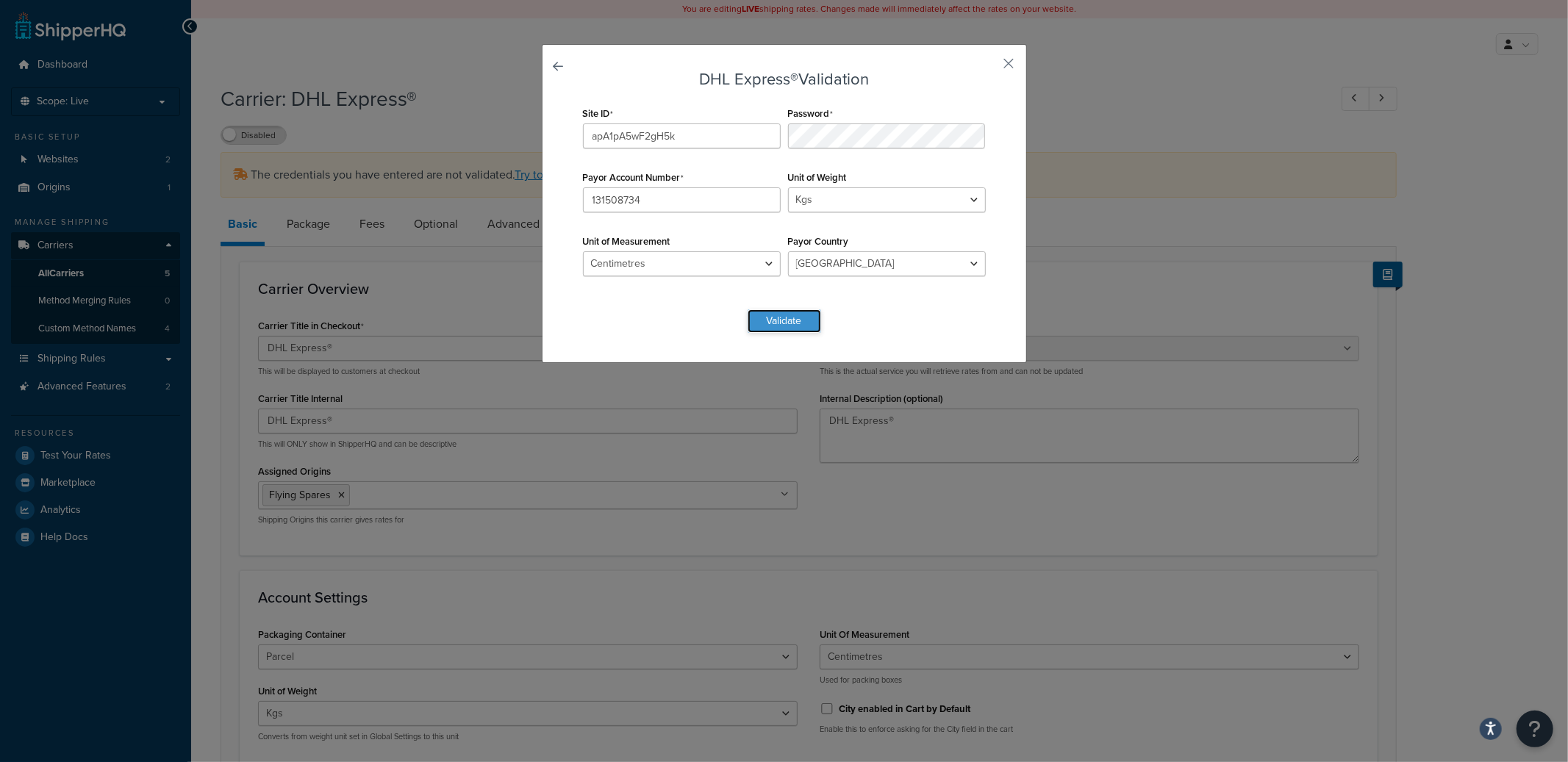
click at [789, 324] on button "Validate" at bounding box center [784, 321] width 73 height 24
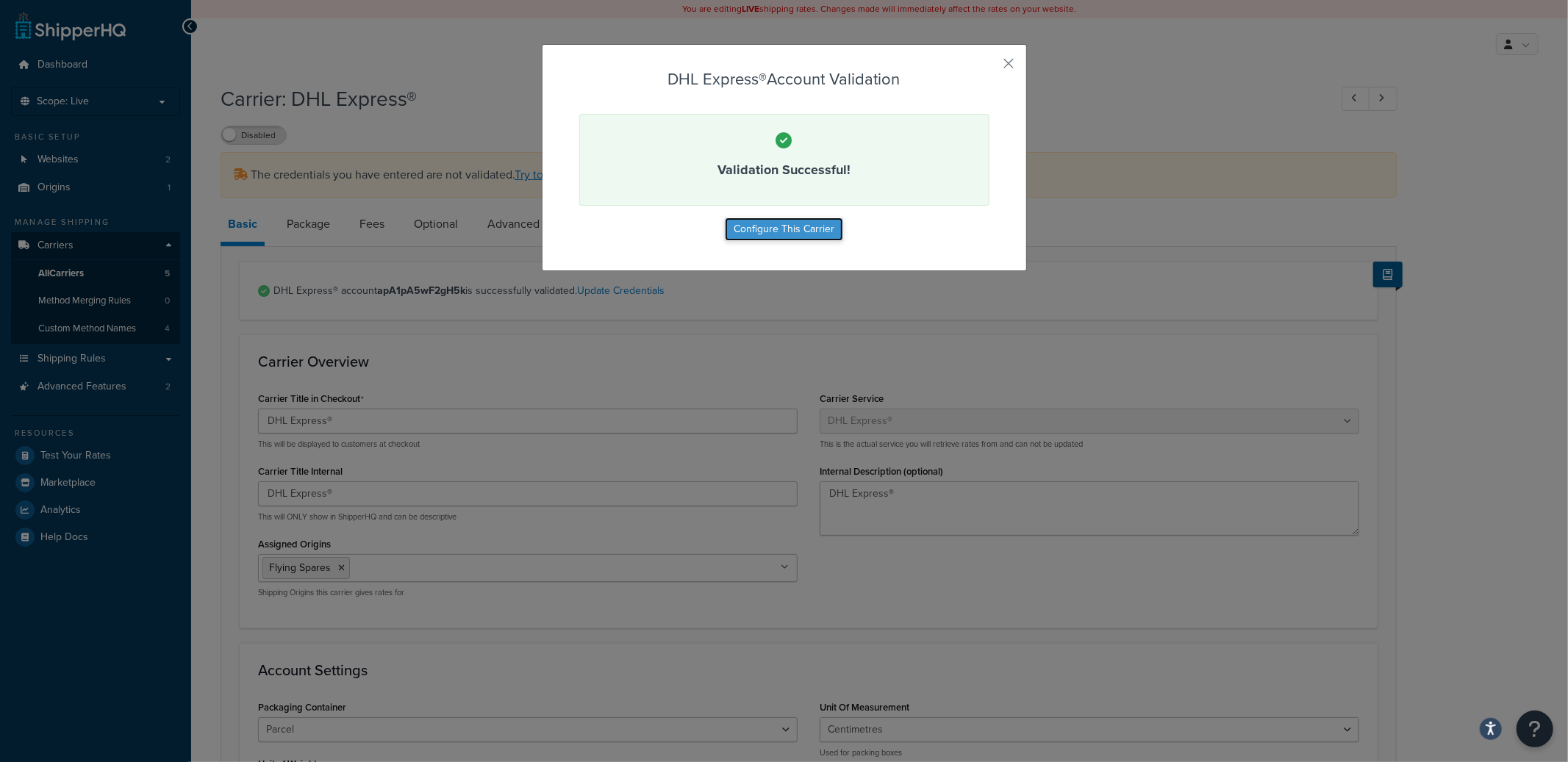
click at [792, 240] on button "Configure This Carrier" at bounding box center [784, 229] width 118 height 24
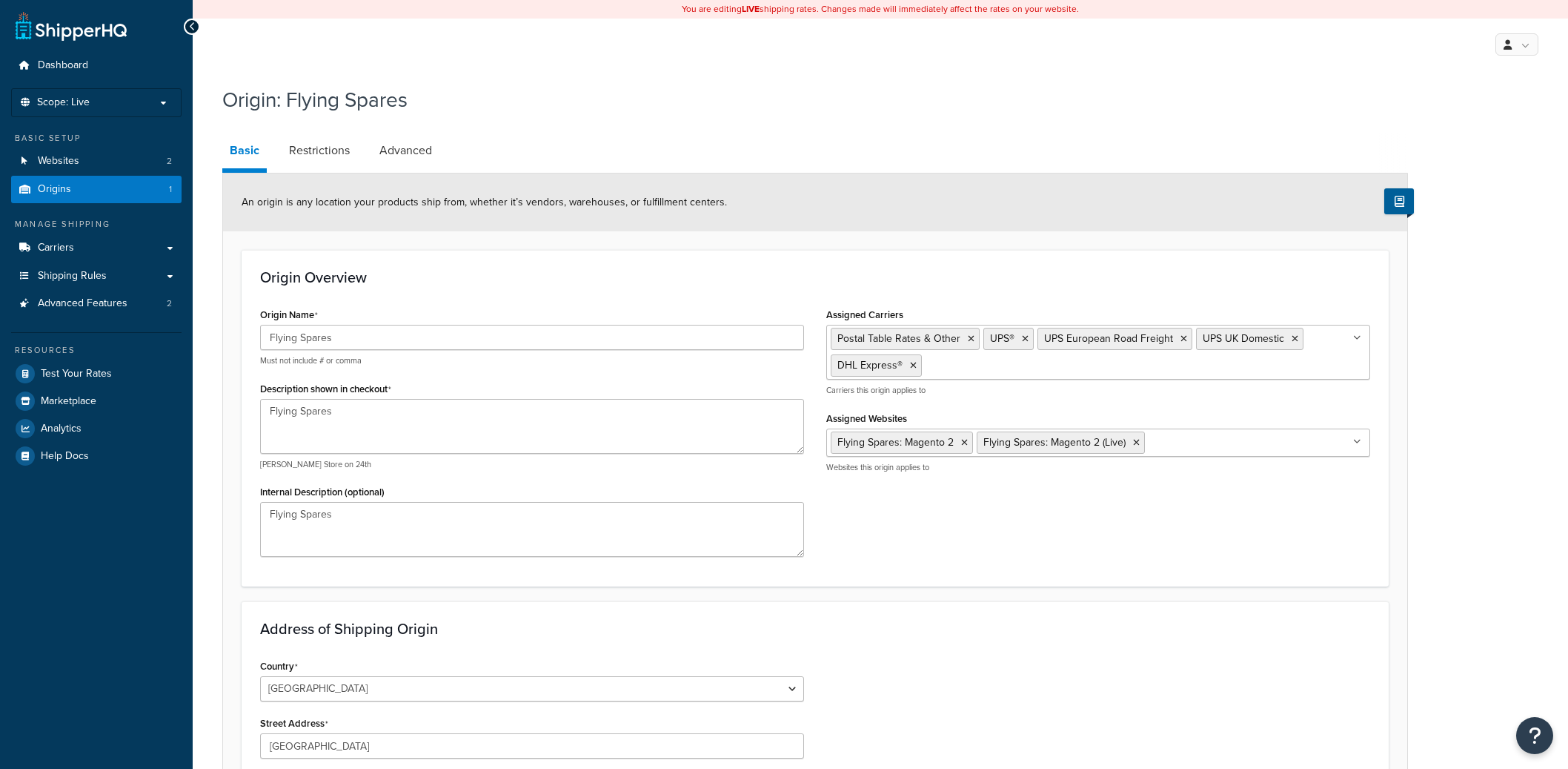
select select "1226"
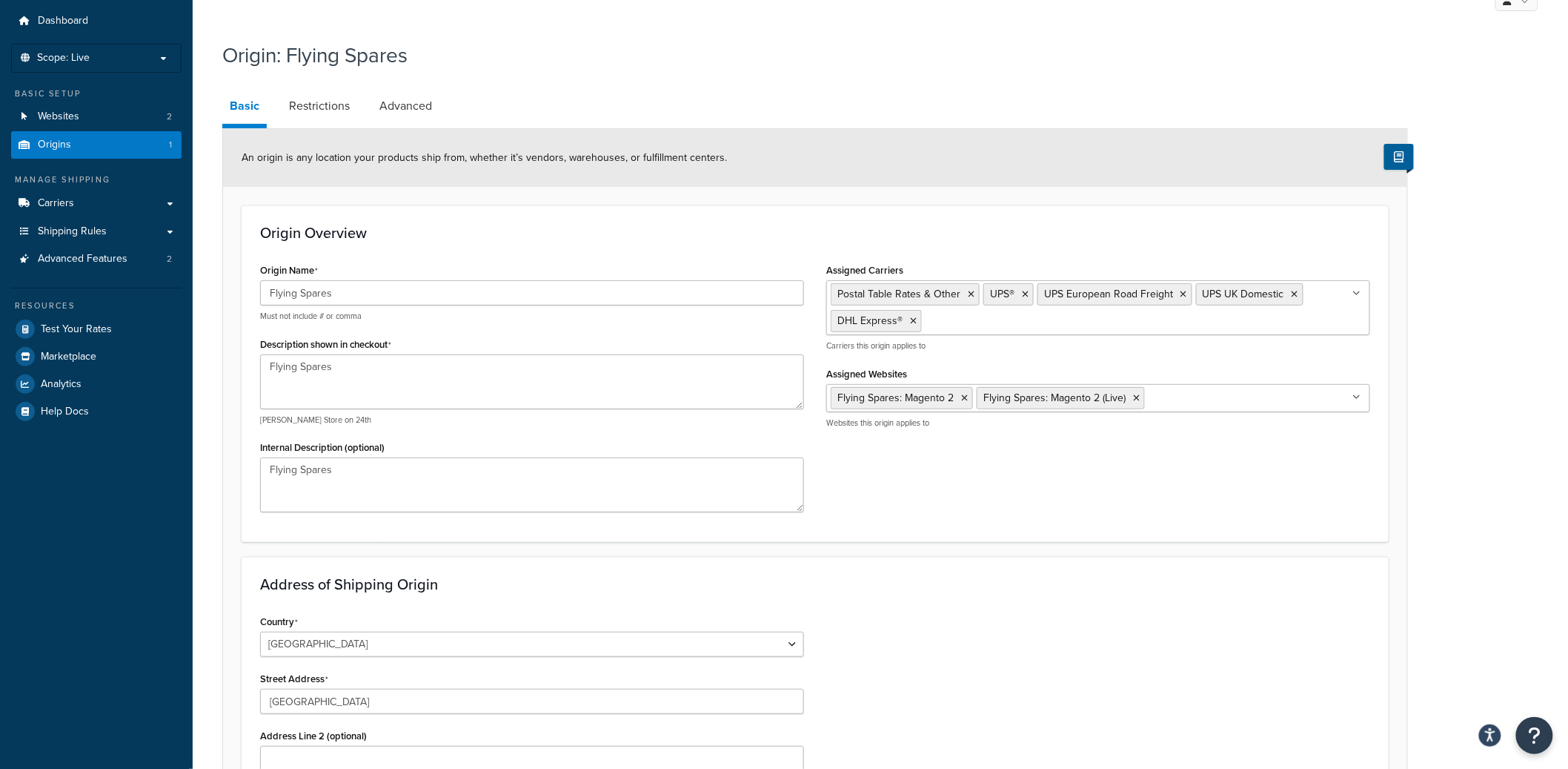
click at [967, 322] on ul "Postal Table Rates & Other UPS® UPS European Road Freight UPS UK Domestic DHL E…" at bounding box center [1098, 307] width 544 height 55
click at [973, 158] on div "An origin is any location your products ship from, whether it’s vendors, wareho…" at bounding box center [815, 158] width 1185 height 58
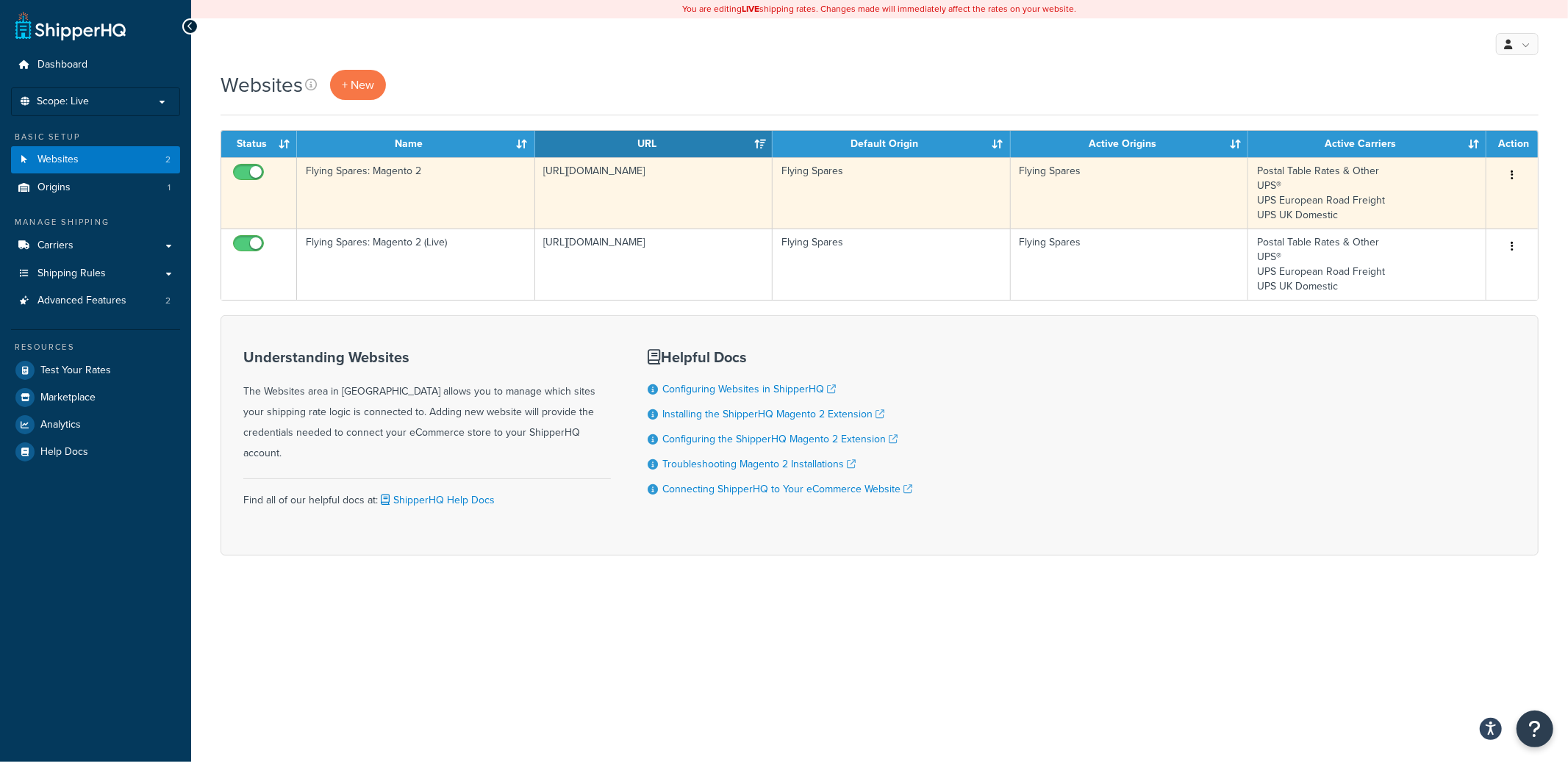
click at [252, 171] on input "checkbox" at bounding box center [250, 176] width 40 height 19
checkbox input "false"
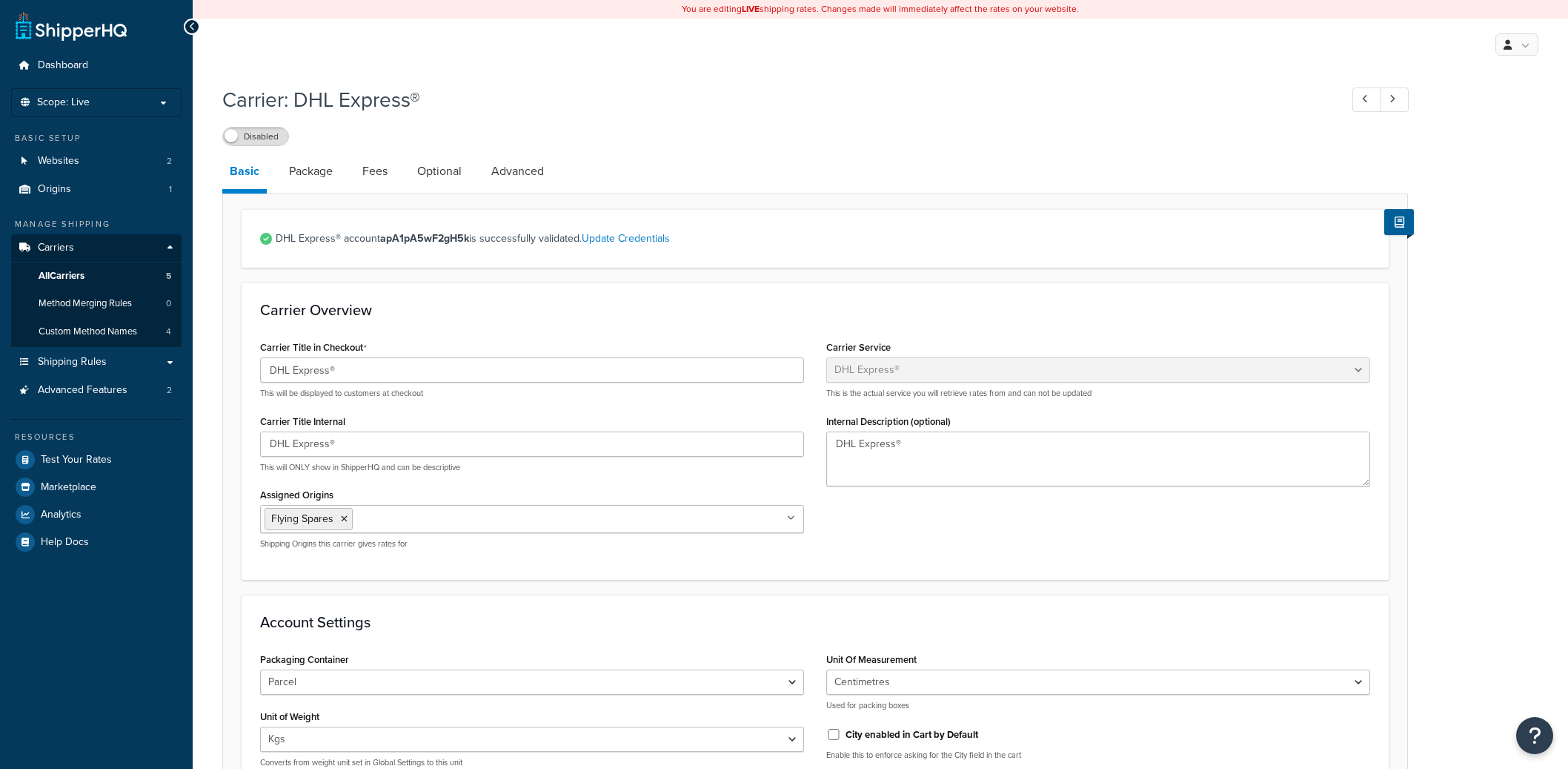
select select "dhl"
select select "kg"
select select "CM"
click at [123, 166] on link "Websites 2" at bounding box center [96, 161] width 170 height 28
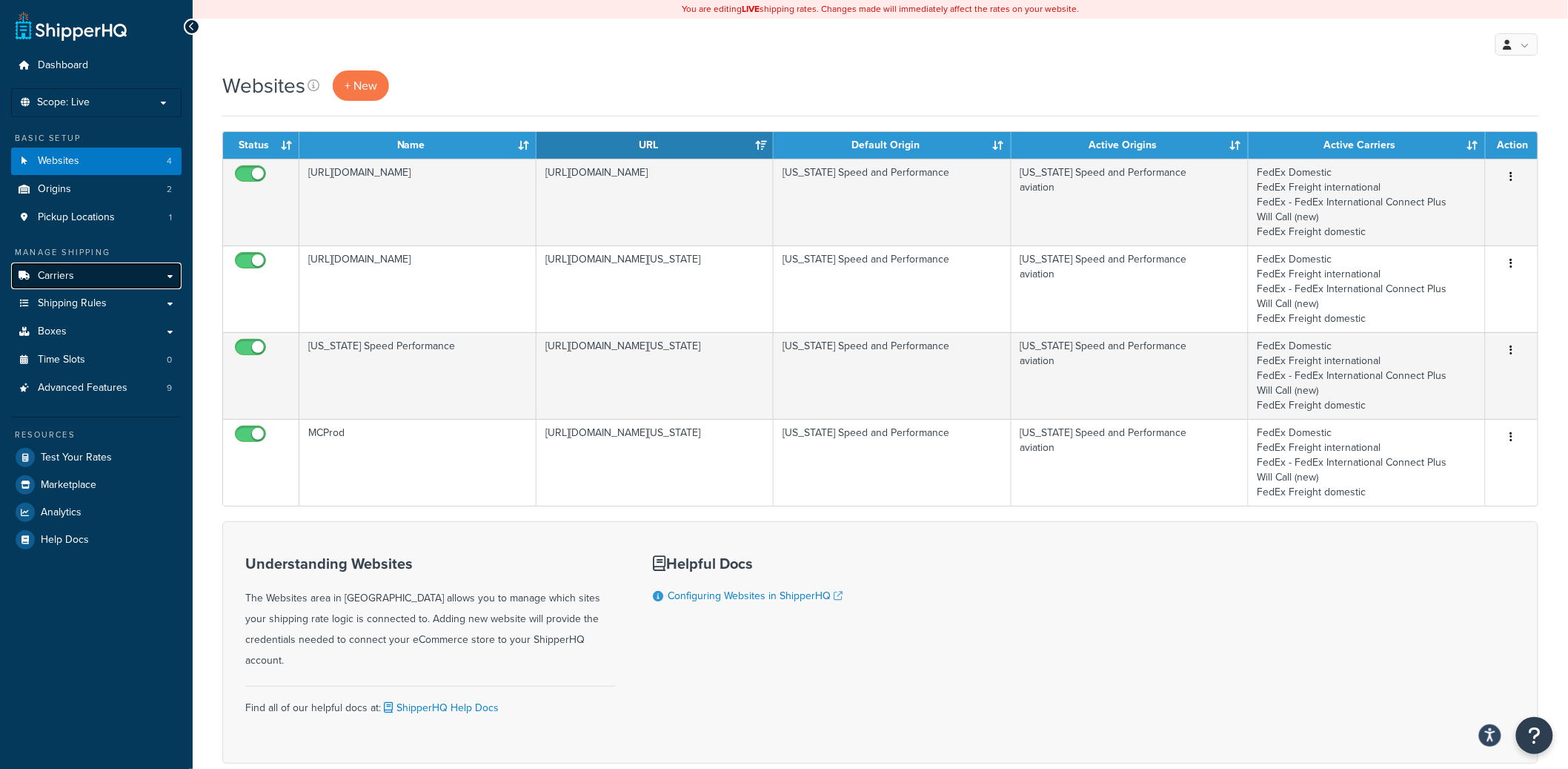
click at [132, 274] on link "Carriers" at bounding box center [96, 277] width 170 height 28
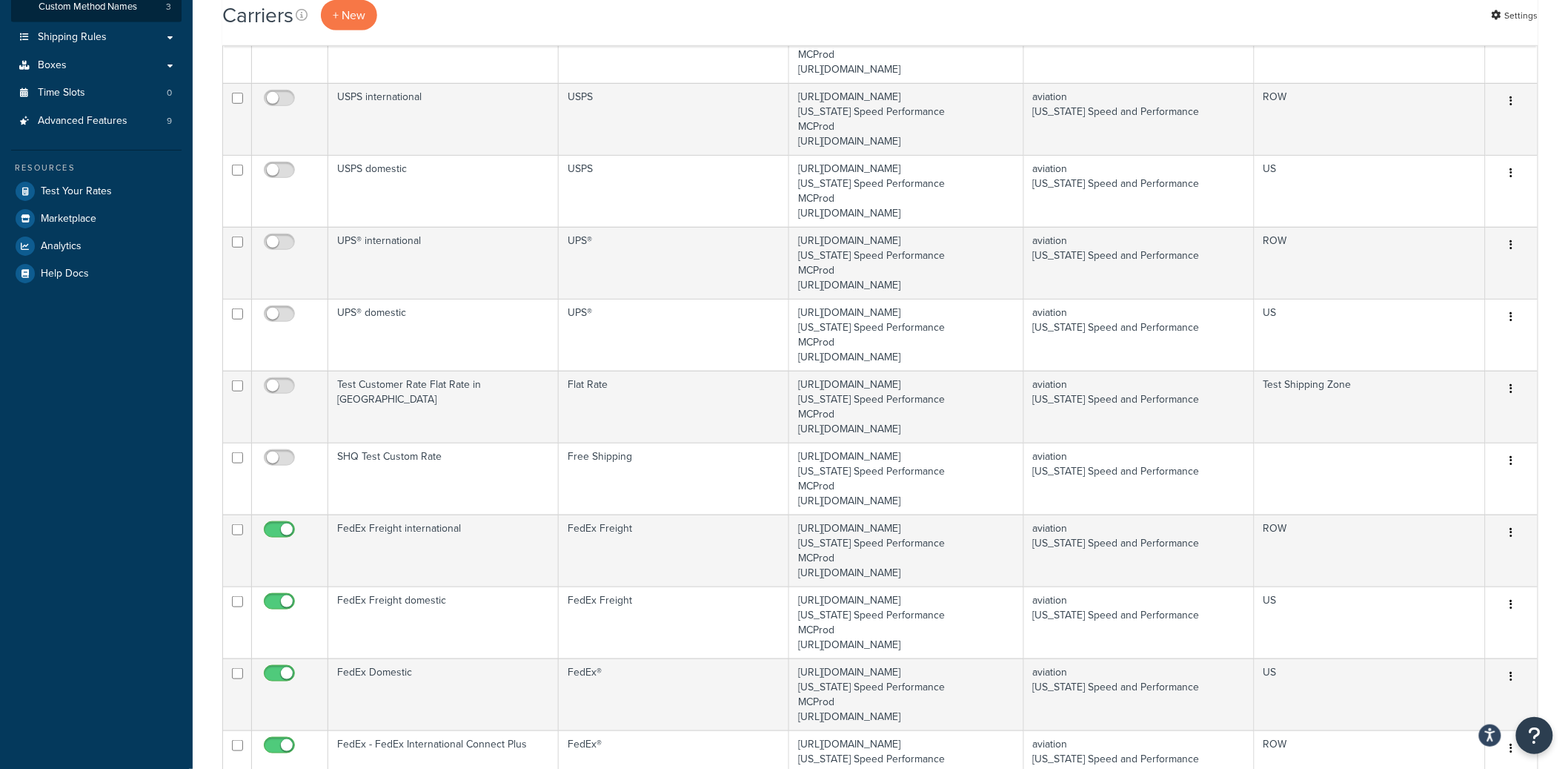
scroll to position [881, 0]
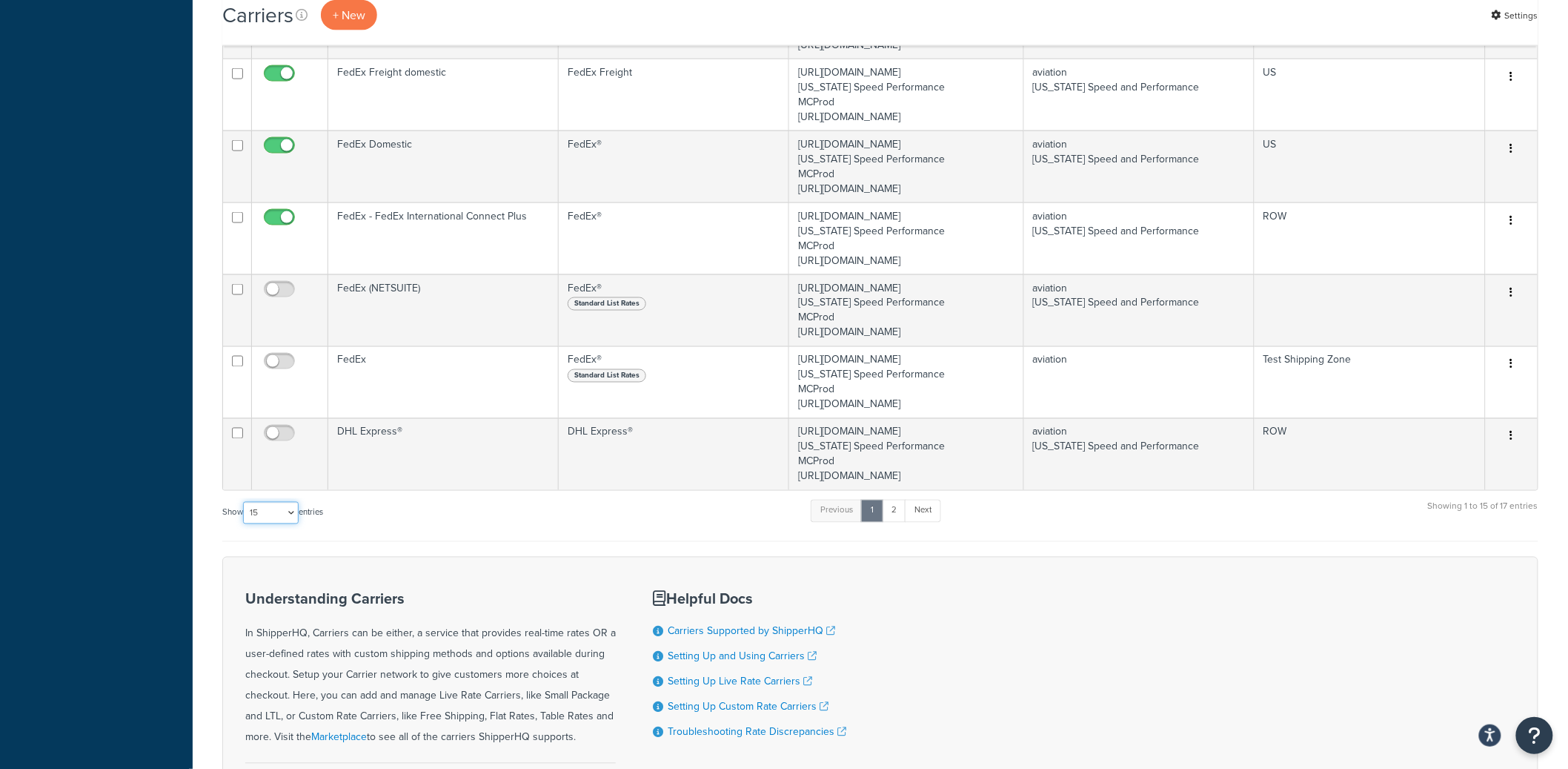
click at [259, 518] on select "10 15 25 50 100" at bounding box center [271, 513] width 56 height 22
select select "25"
click at [245, 524] on select "10 15 25 50 100" at bounding box center [271, 513] width 56 height 22
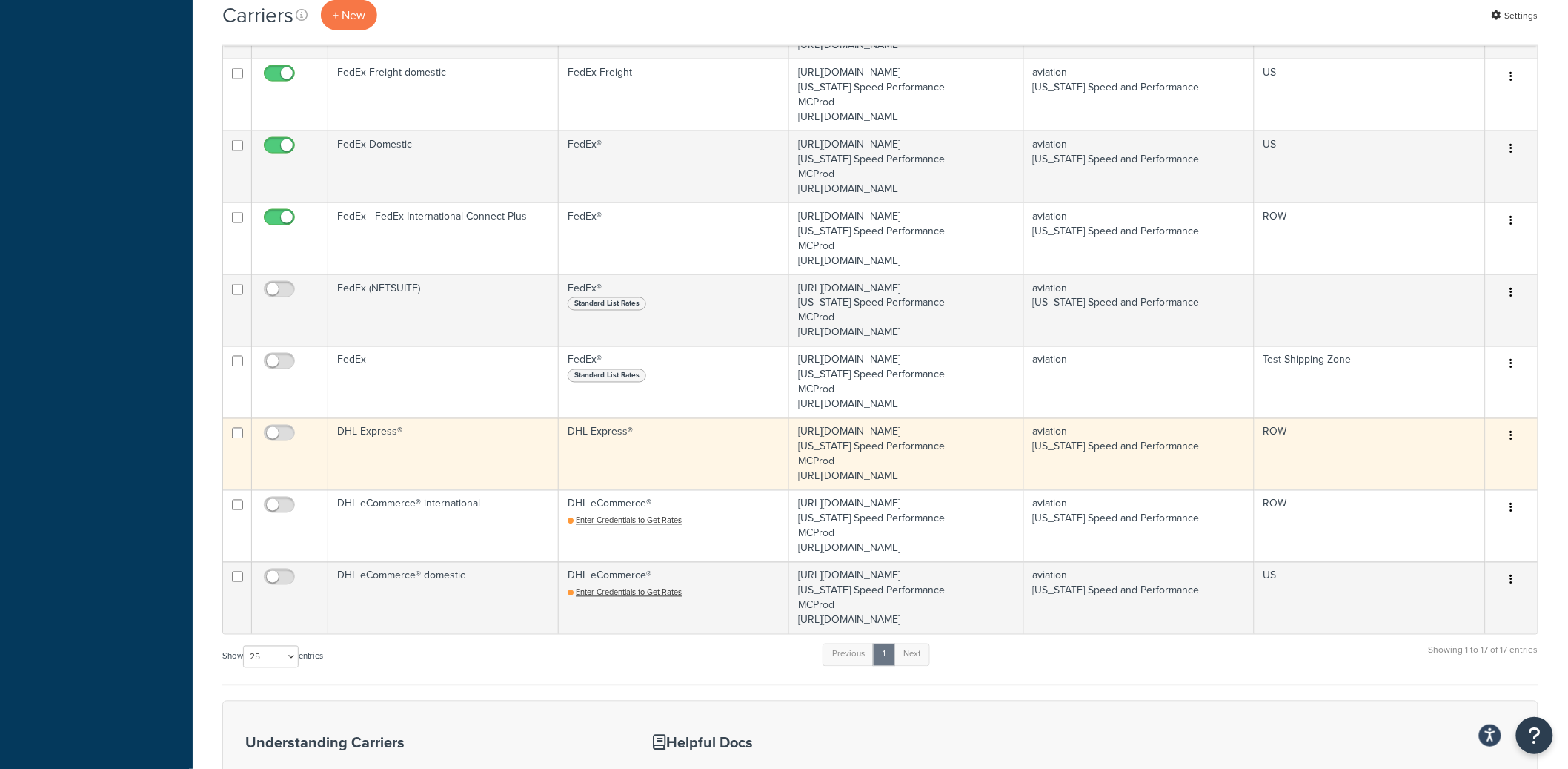
click at [471, 461] on td "DHL Express®" at bounding box center [444, 454] width 231 height 72
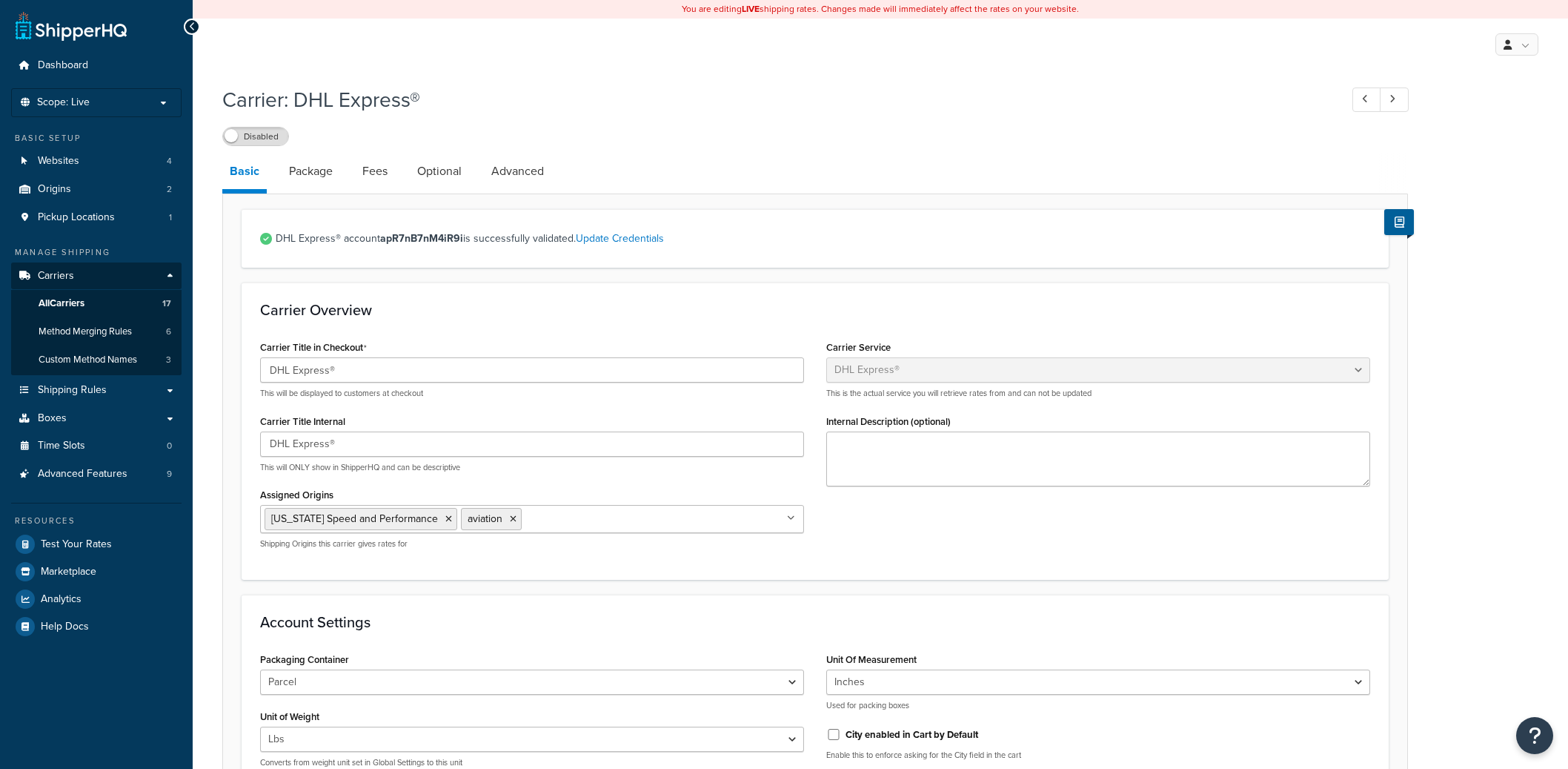
select select "dhl"
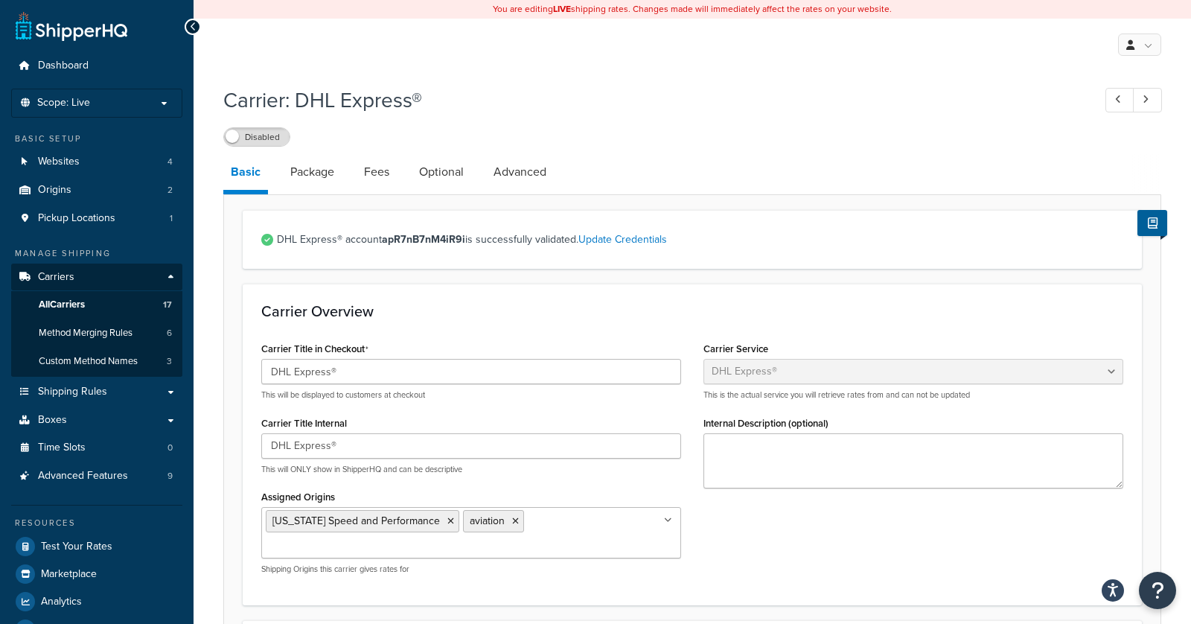
click at [410, 242] on strong "apR7nB7nM4iR9i" at bounding box center [423, 240] width 83 height 16
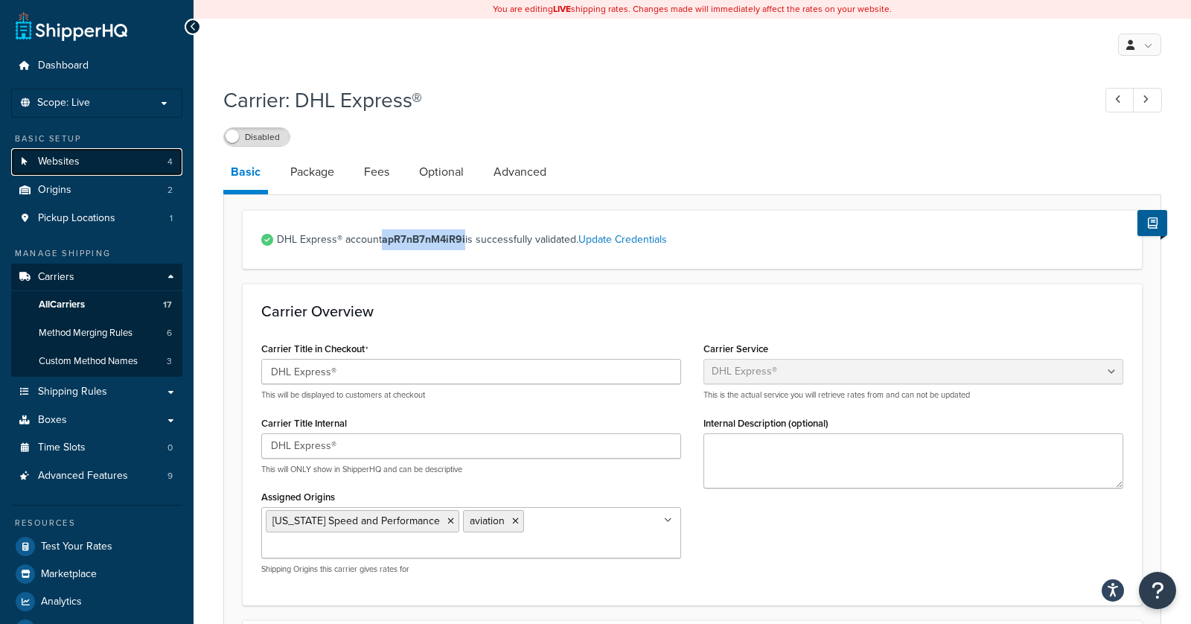
click at [134, 165] on link "Websites 4" at bounding box center [96, 162] width 171 height 28
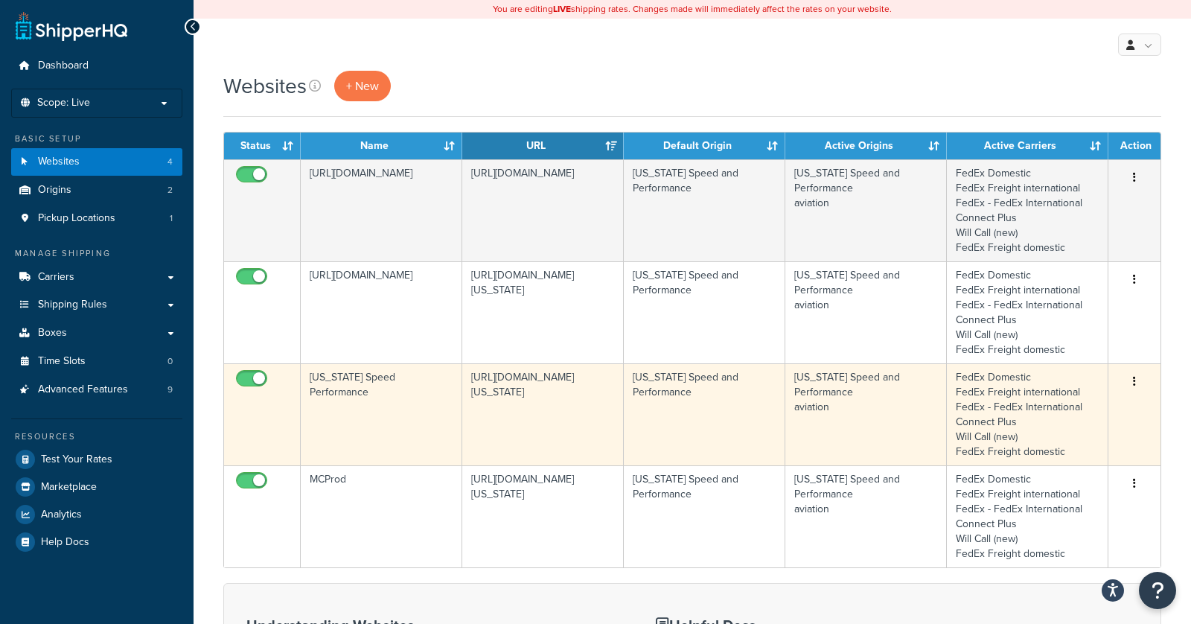
scroll to position [25, 0]
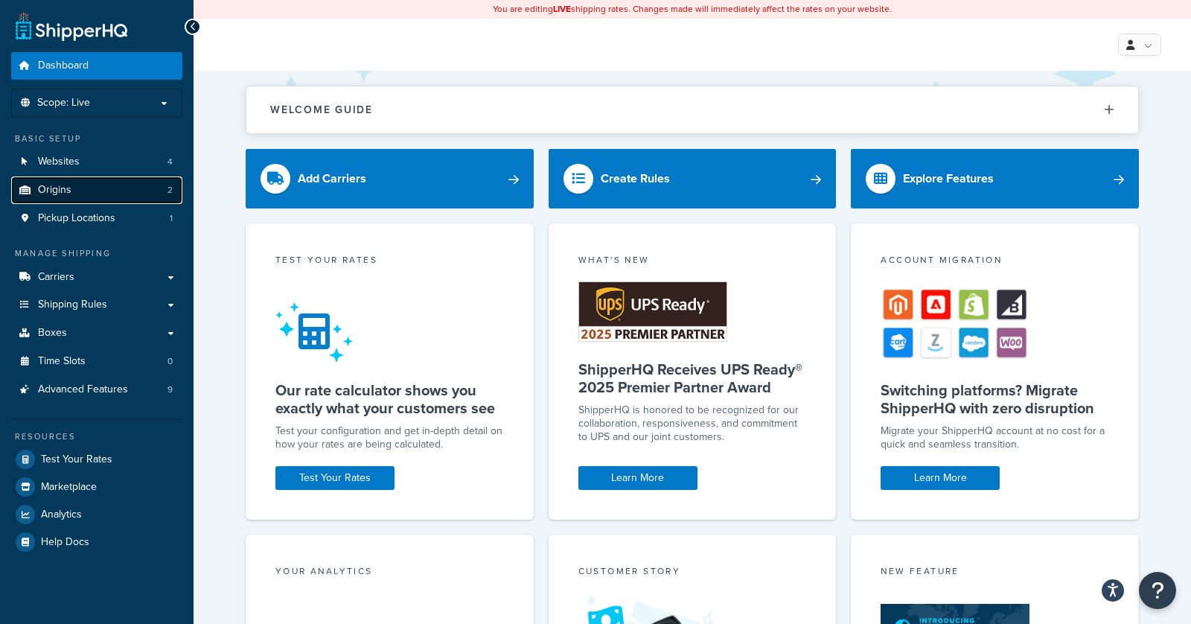
click at [131, 177] on link "Origins 2" at bounding box center [96, 190] width 171 height 28
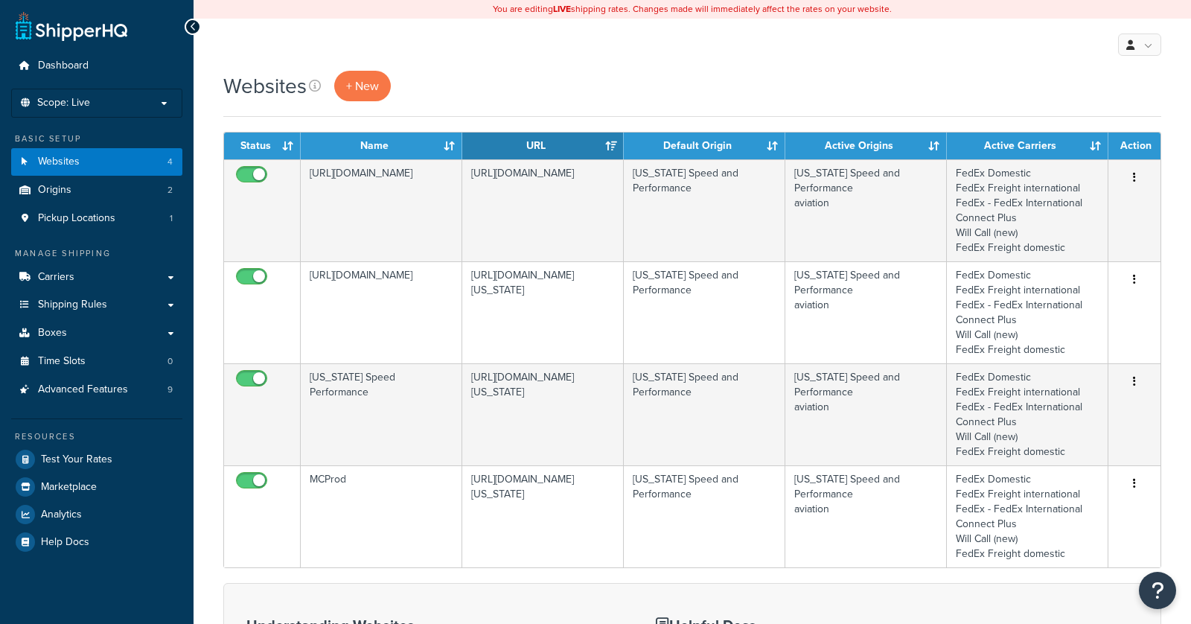
click at [138, 161] on link "Websites 4" at bounding box center [96, 162] width 171 height 28
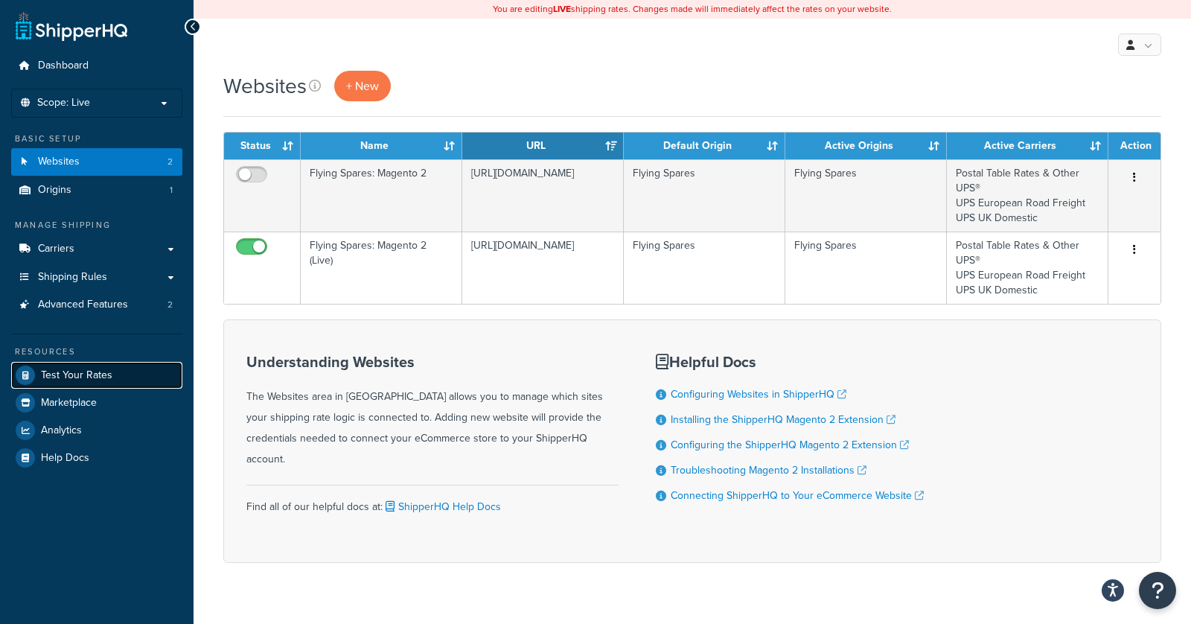
click at [107, 371] on span "Test Your Rates" at bounding box center [76, 375] width 71 height 13
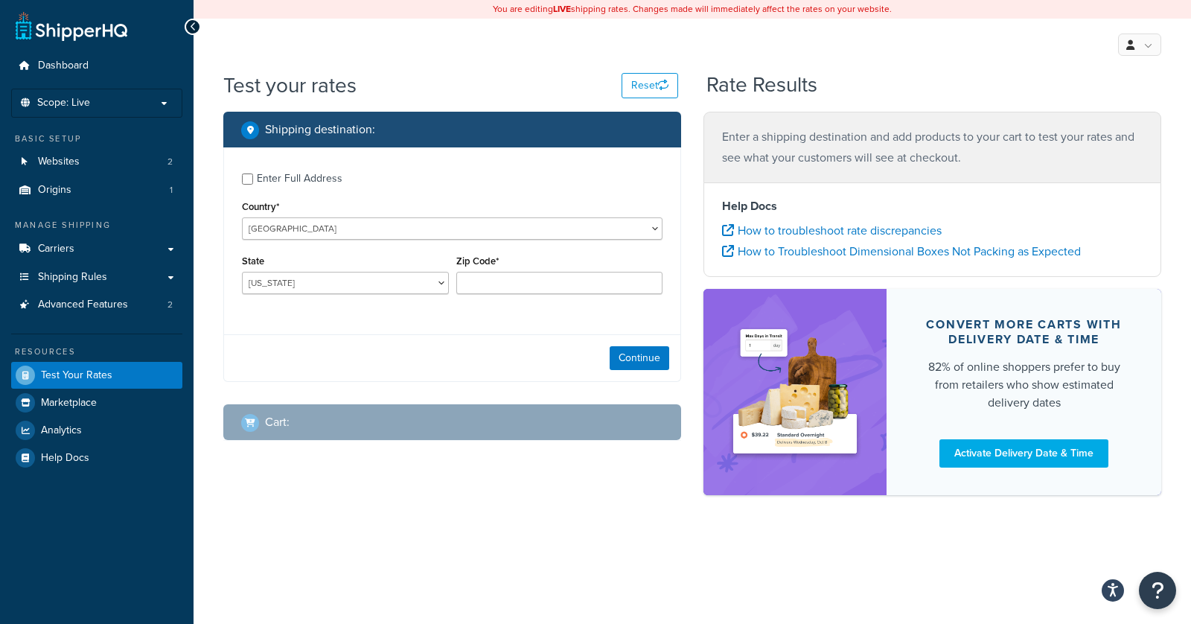
click at [336, 182] on div "Enter Full Address" at bounding box center [300, 178] width 86 height 21
click at [253, 182] on input "Enter Full Address" at bounding box center [247, 178] width 11 height 11
checkbox input "true"
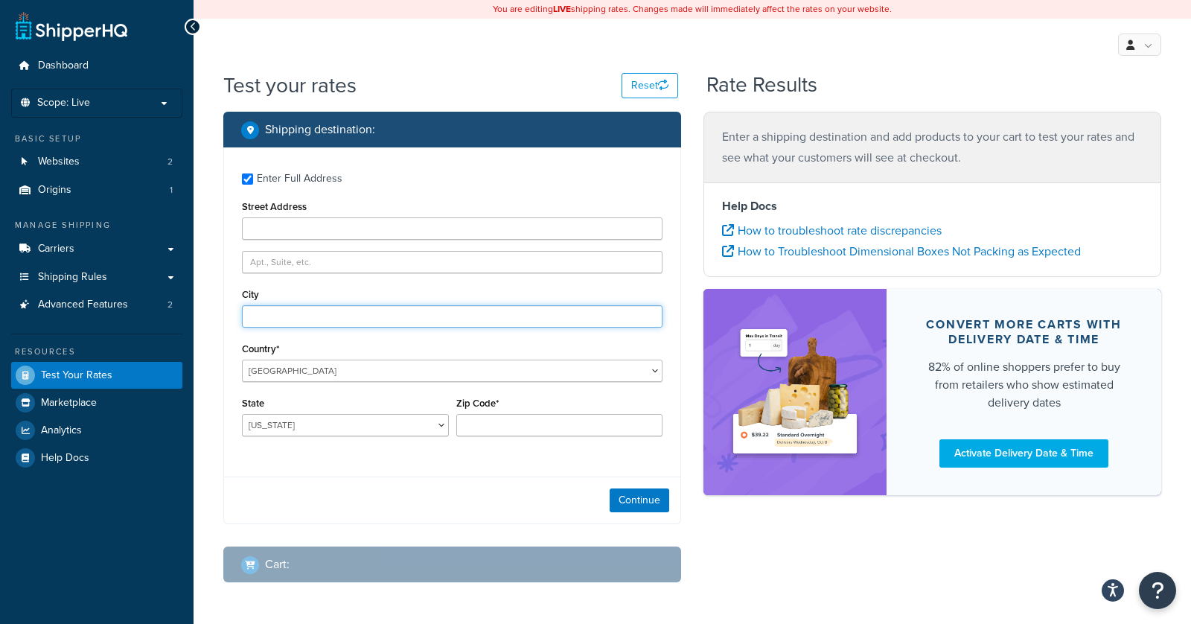
click at [292, 311] on input "City" at bounding box center [452, 316] width 421 height 22
type input "Austin"
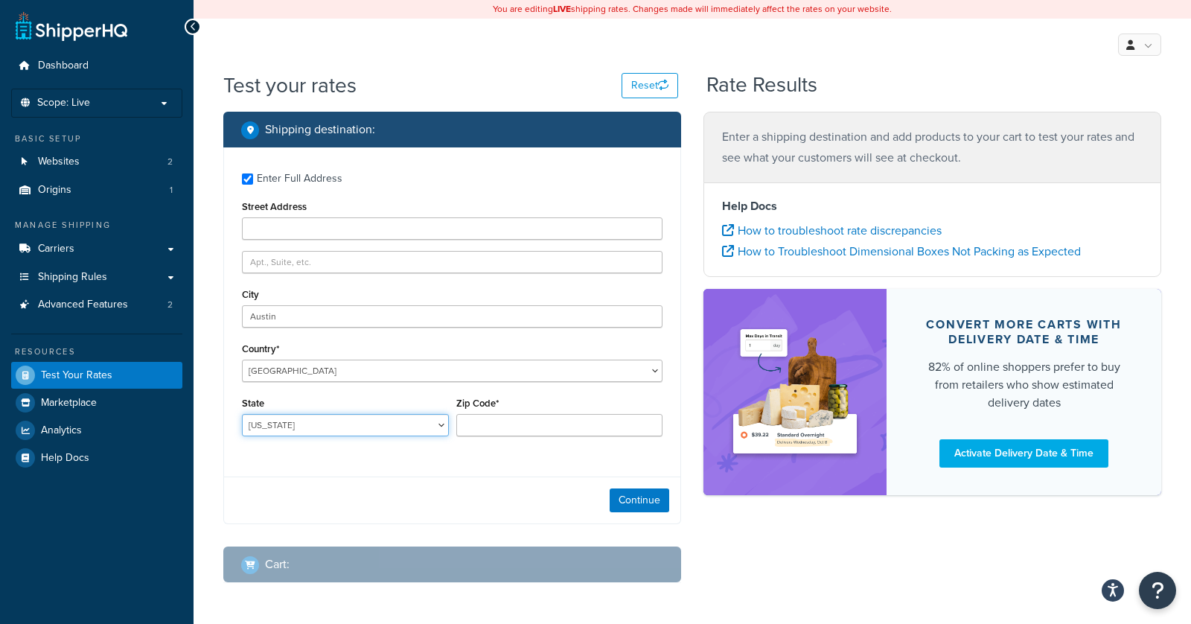
select select "TX"
type input "78759"
click at [344, 491] on div "Continue" at bounding box center [452, 499] width 456 height 47
click at [633, 502] on button "Continue" at bounding box center [640, 500] width 60 height 24
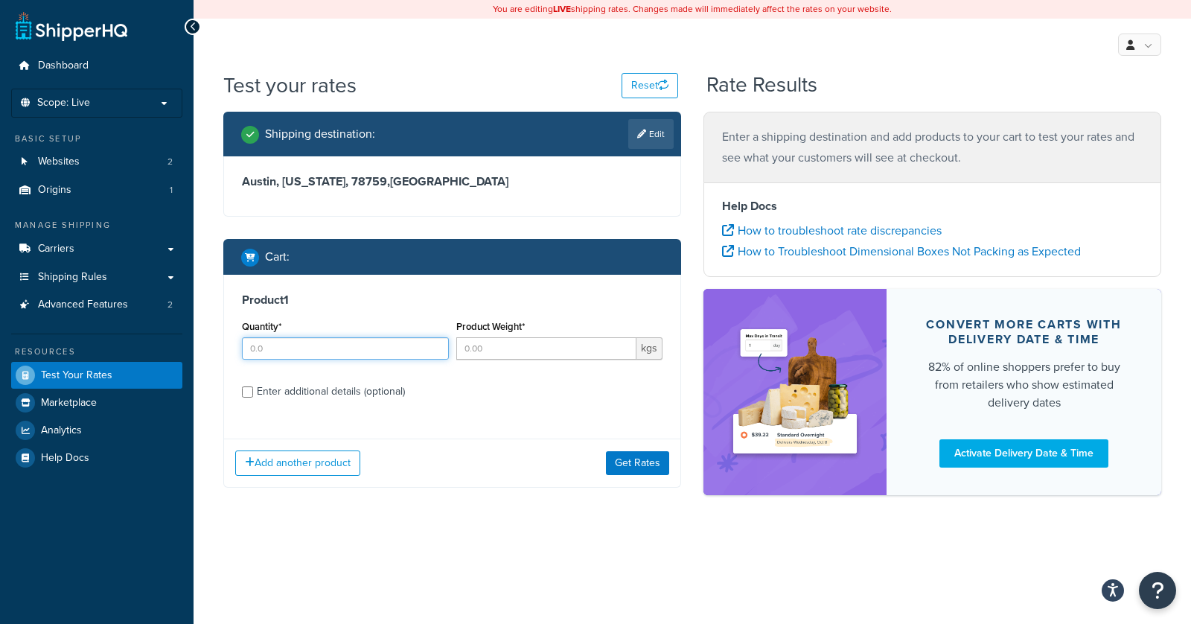
click at [316, 354] on input "Quantity*" at bounding box center [345, 348] width 207 height 22
type input "3"
type input "10"
click at [651, 464] on button "Get Rates" at bounding box center [637, 463] width 63 height 24
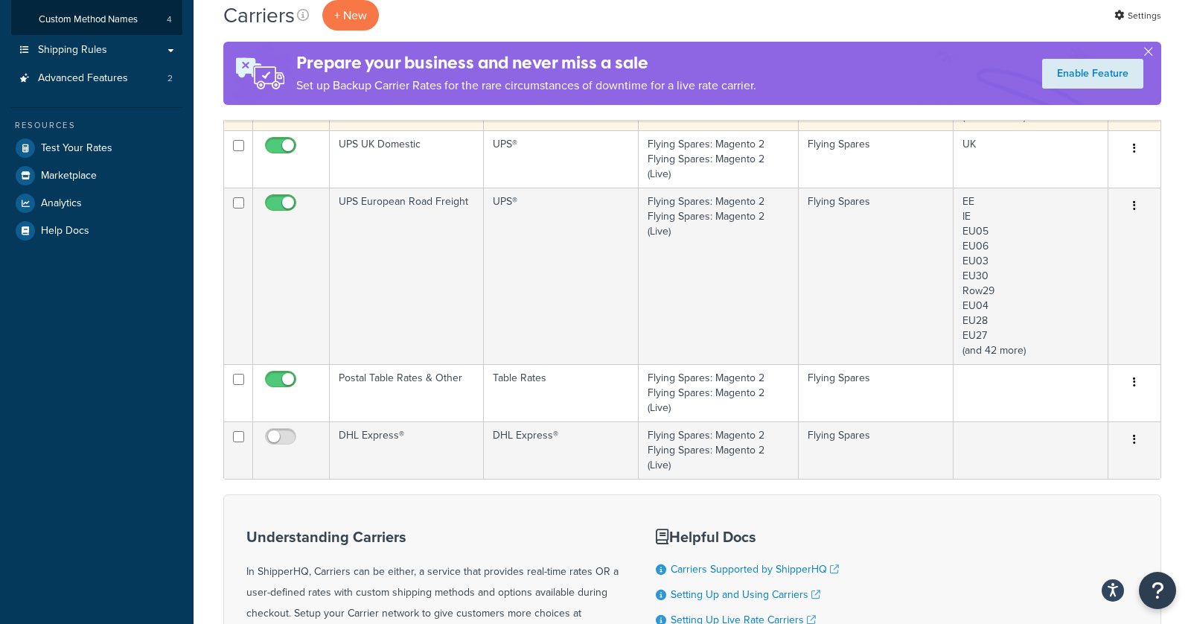
scroll to position [315, 0]
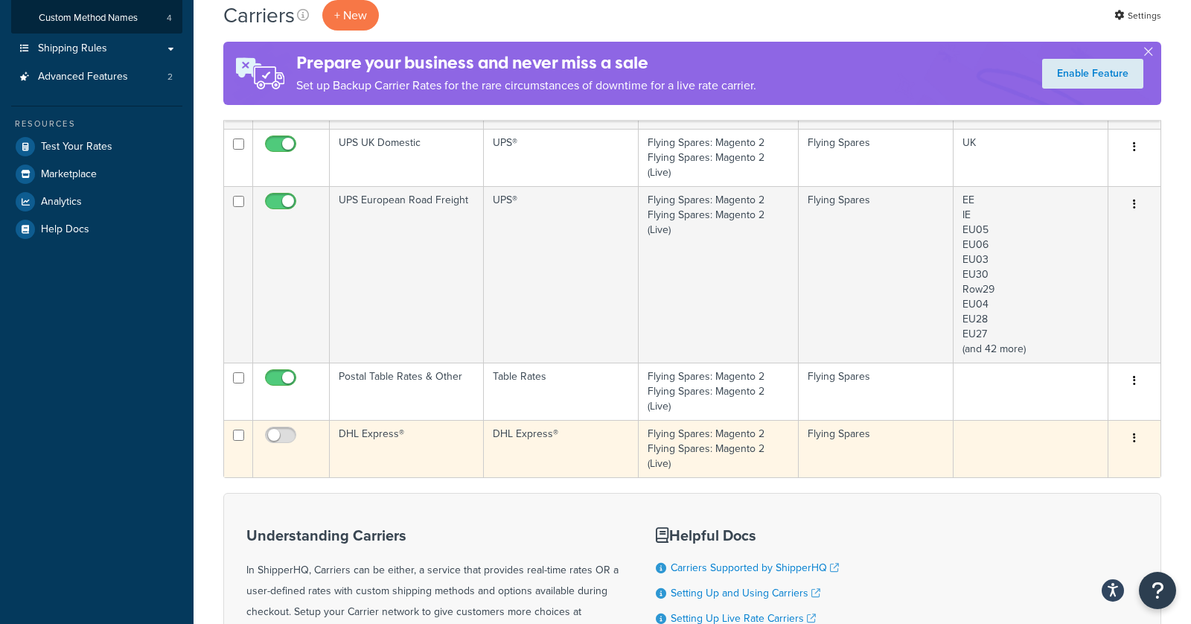
click at [433, 434] on td "DHL Express®" at bounding box center [407, 448] width 154 height 57
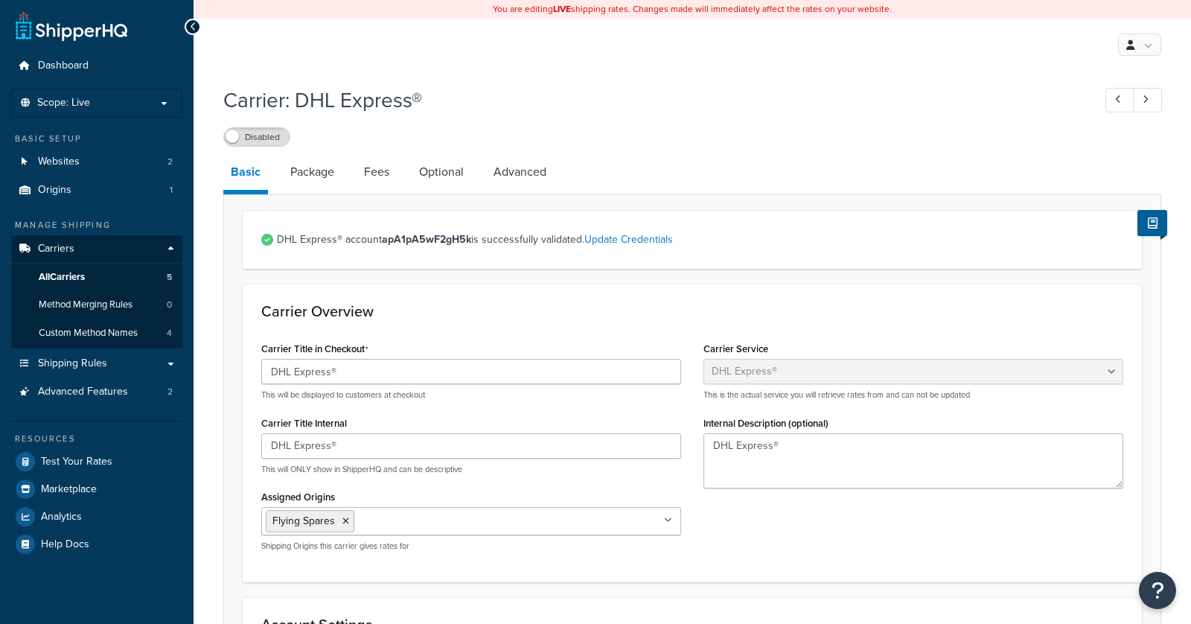
select select "dhl"
select select "kg"
select select "CM"
click at [447, 178] on link "Optional" at bounding box center [442, 172] width 60 height 36
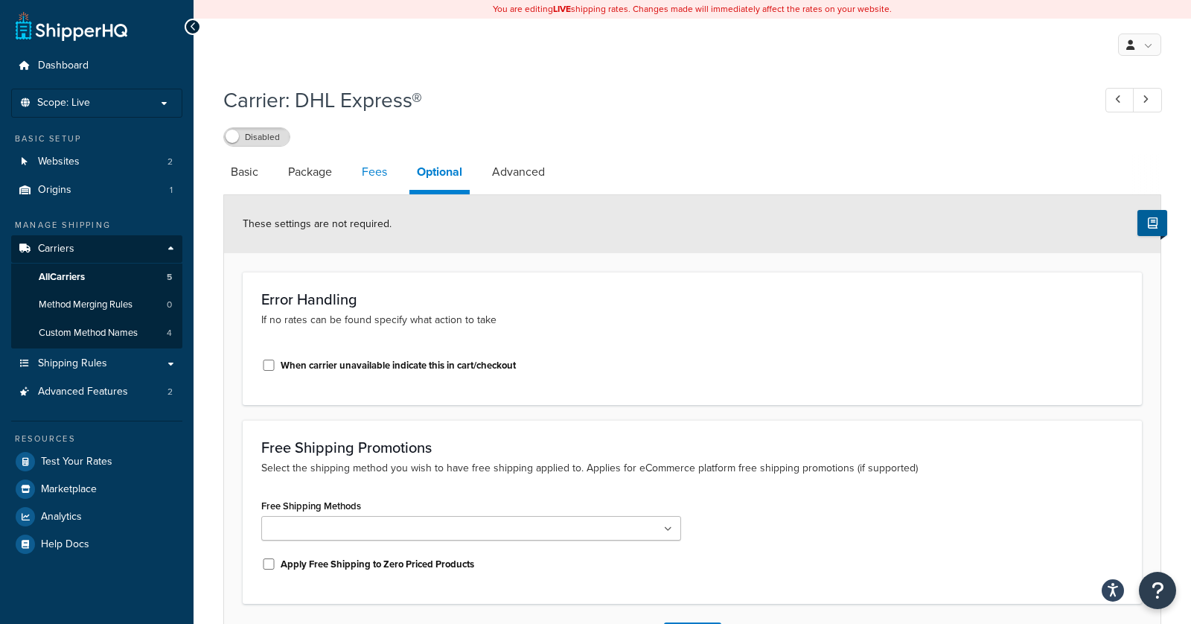
click at [387, 179] on link "Fees" at bounding box center [374, 172] width 40 height 36
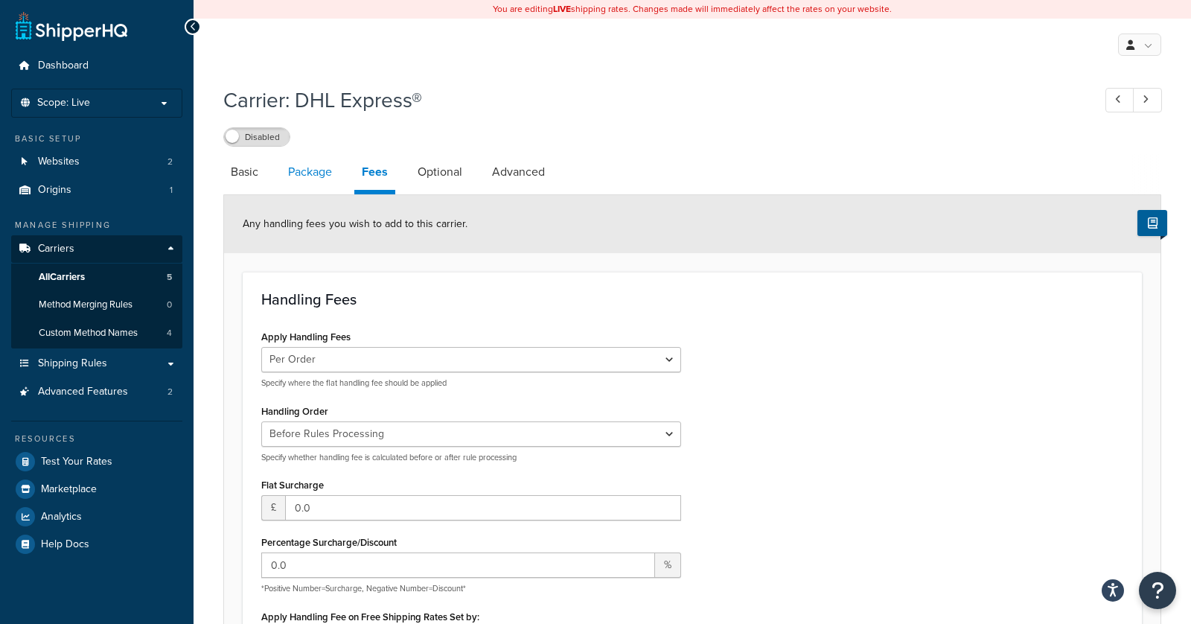
click at [324, 174] on link "Package" at bounding box center [310, 172] width 59 height 36
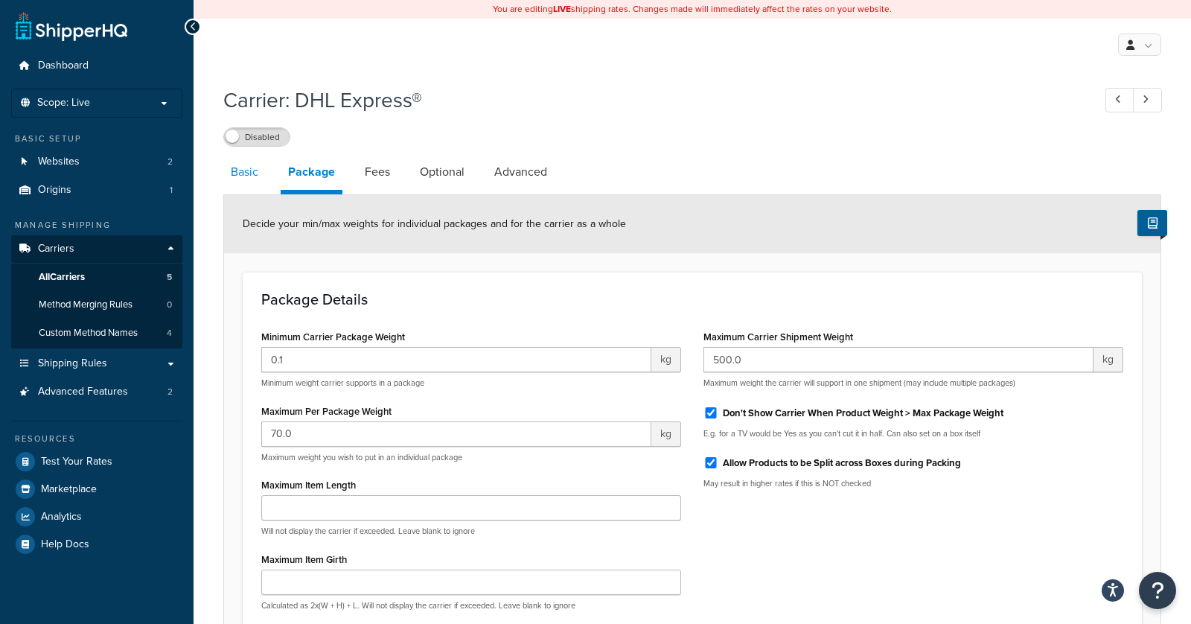
click at [251, 174] on link "Basic" at bounding box center [244, 172] width 42 height 36
select select "dhl"
select select "kg"
select select "CM"
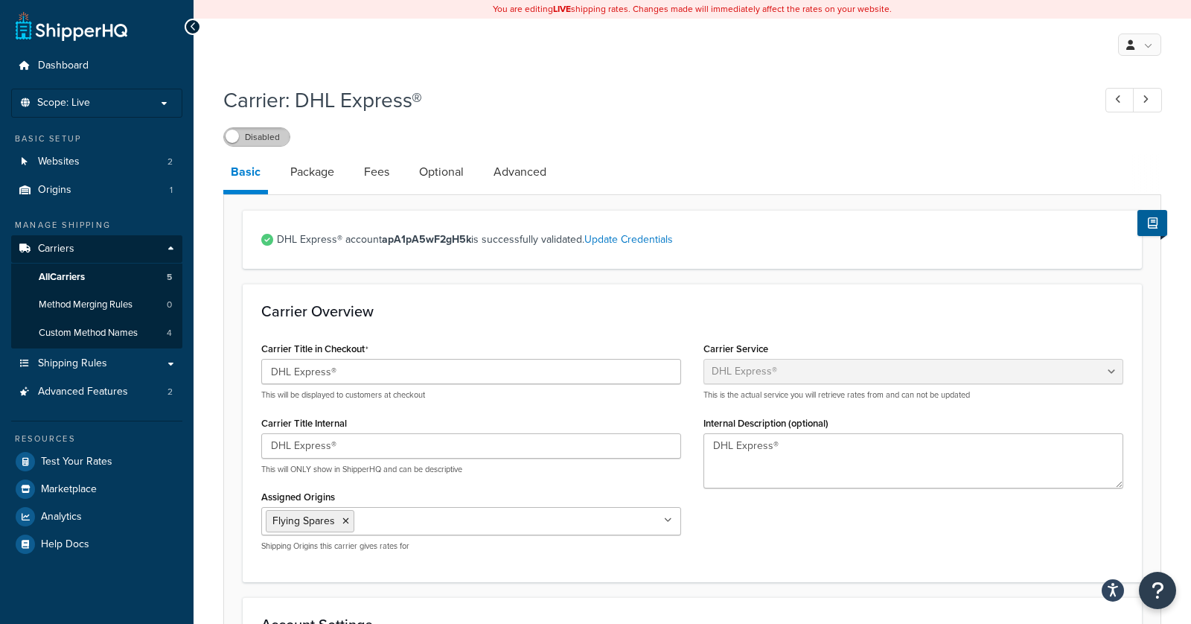
click at [270, 145] on label "Disabled" at bounding box center [257, 137] width 66 height 18
click at [275, 135] on span at bounding box center [281, 136] width 13 height 13
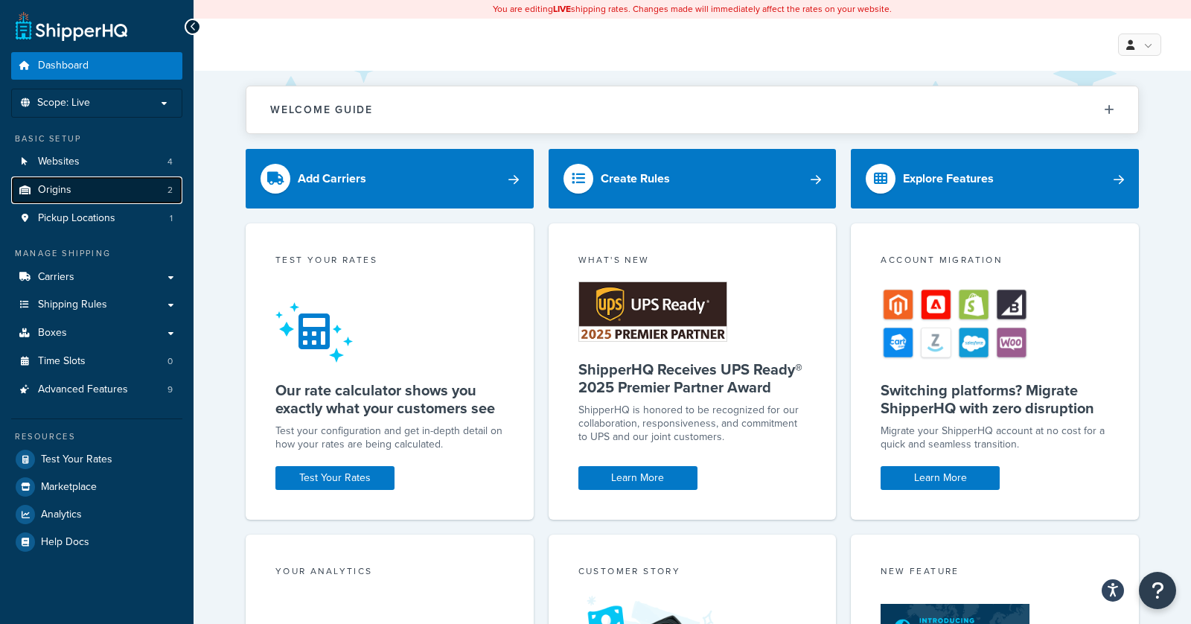
click at [142, 189] on link "Origins 2" at bounding box center [96, 190] width 171 height 28
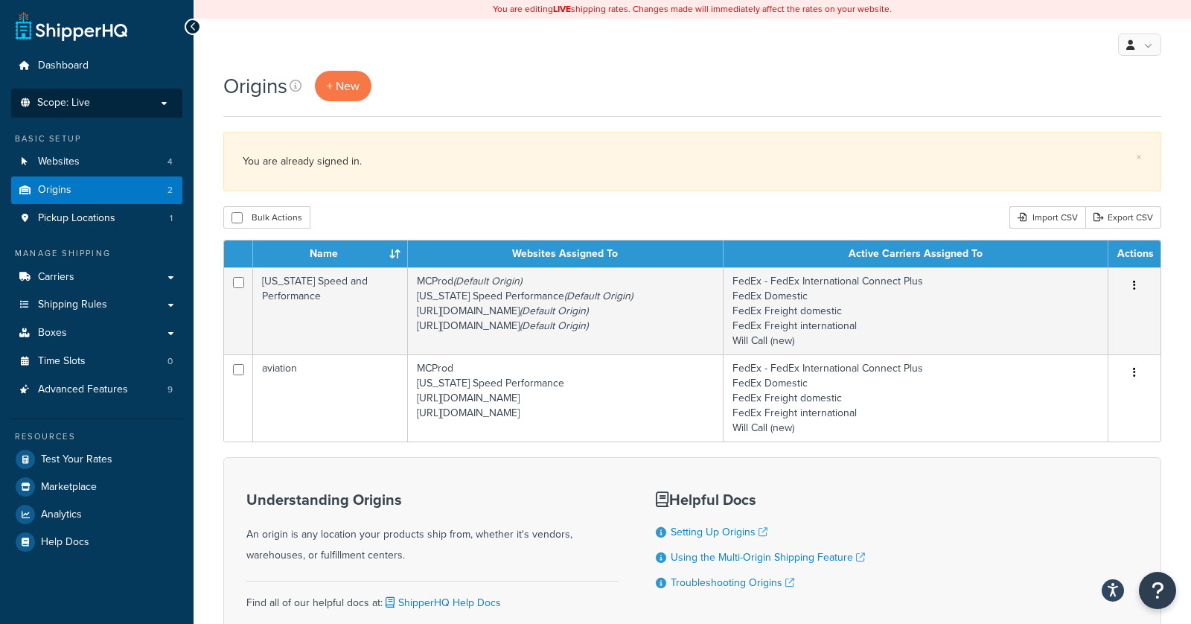
click at [145, 111] on li "Scope: Live Development Integration Test" at bounding box center [96, 103] width 171 height 29
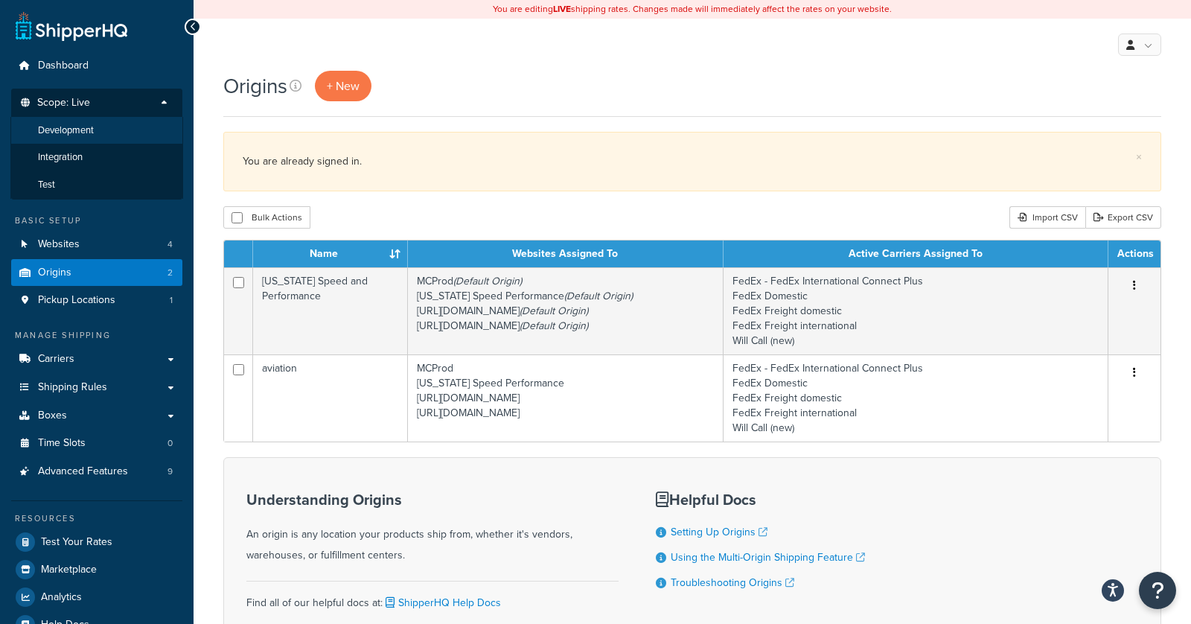
click at [129, 142] on li "Development" at bounding box center [96, 131] width 173 height 28
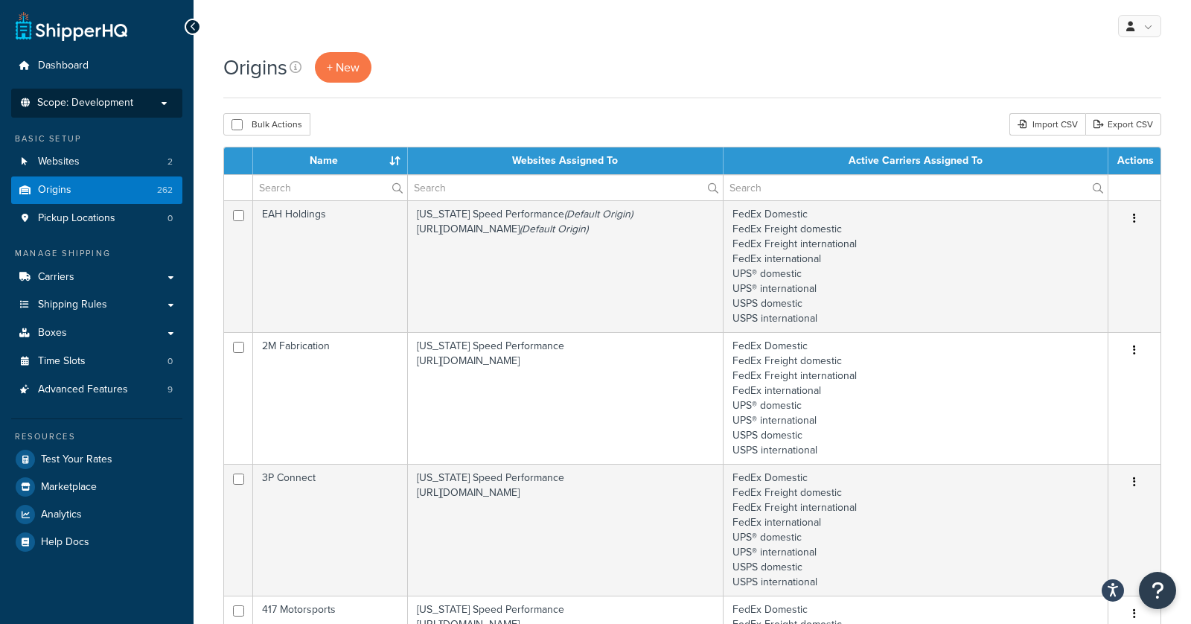
click at [157, 108] on p "Scope: Development" at bounding box center [97, 103] width 158 height 13
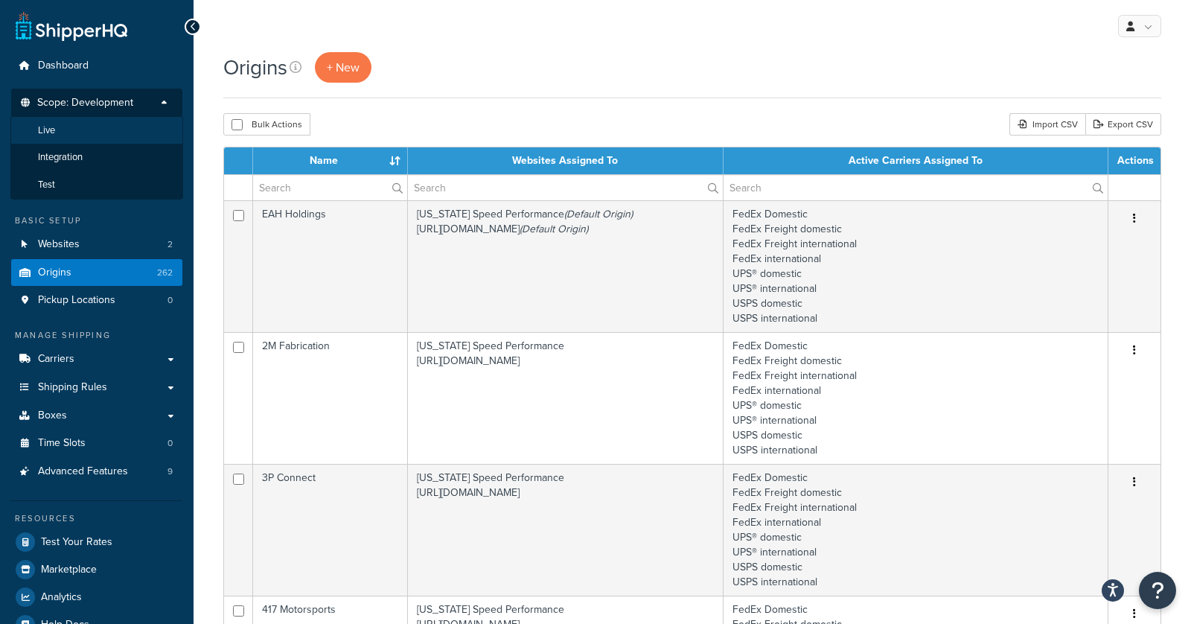
click at [119, 135] on li "Live" at bounding box center [96, 131] width 173 height 28
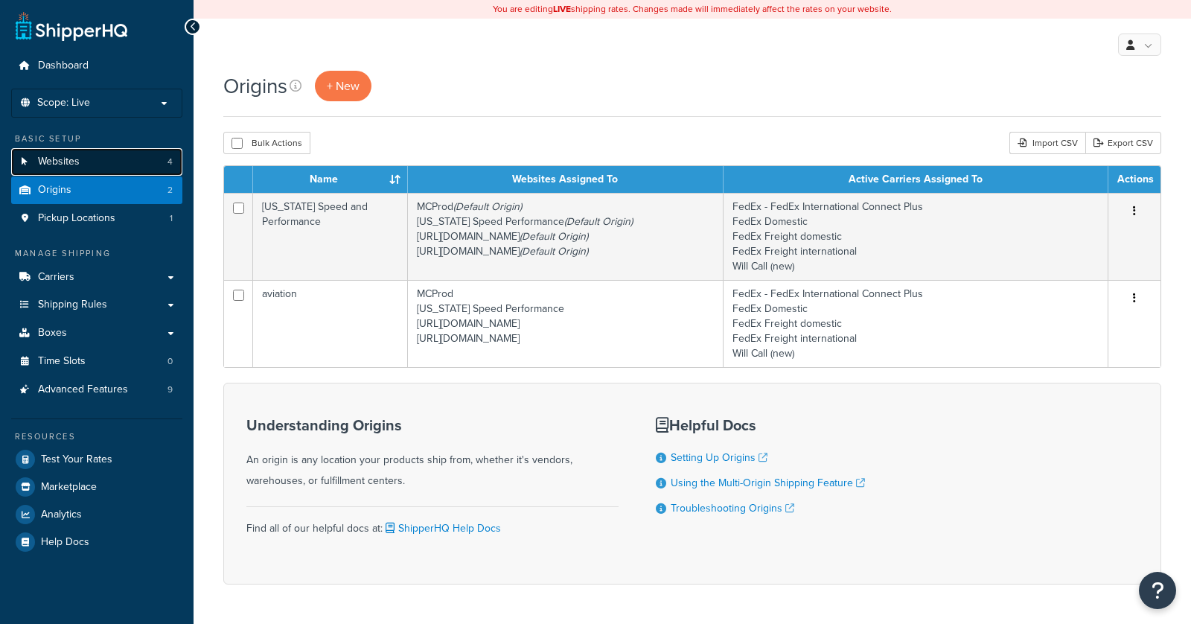
click at [127, 165] on link "Websites 4" at bounding box center [96, 162] width 171 height 28
